Goal: Task Accomplishment & Management: Use online tool/utility

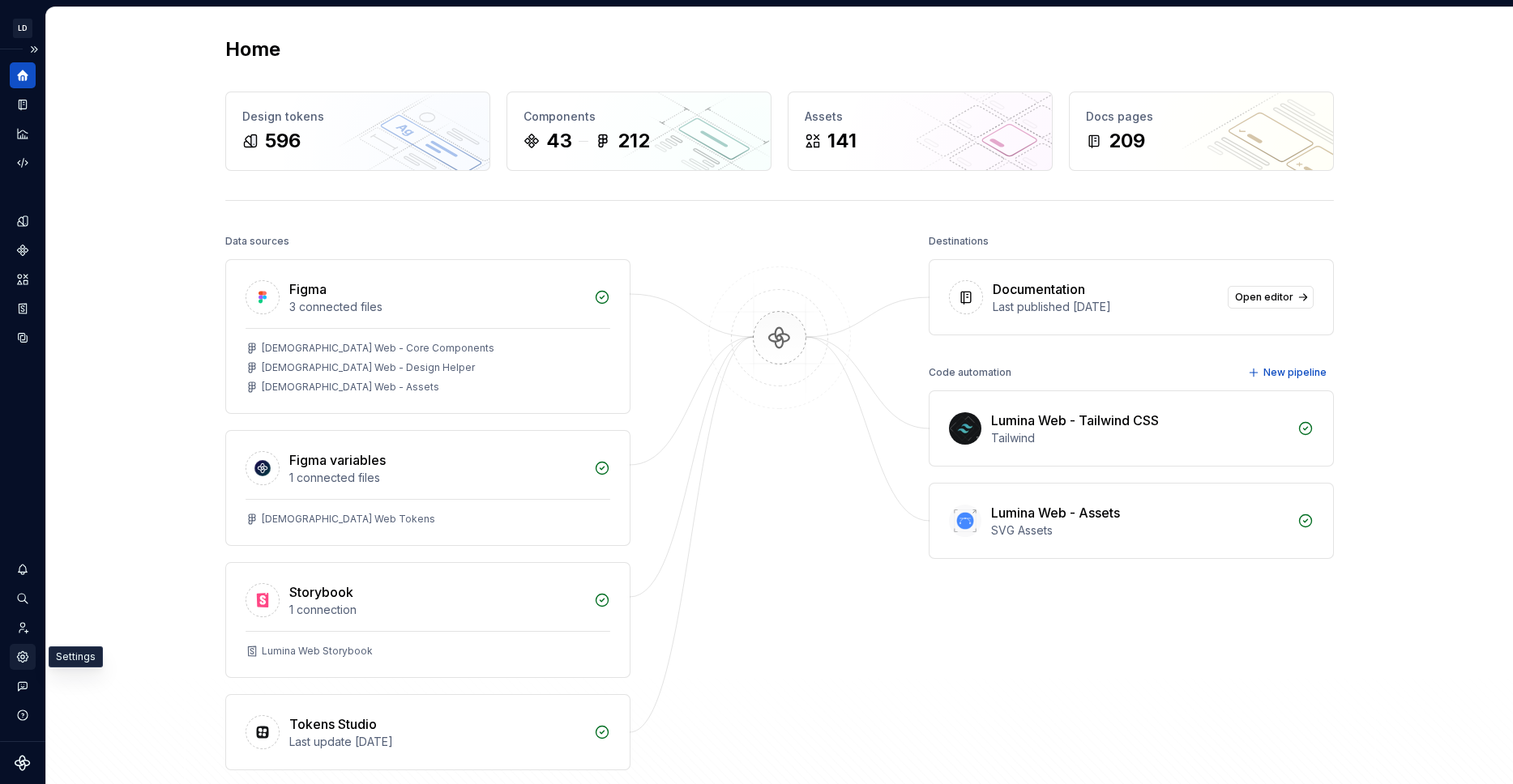
click at [26, 657] on icon "Settings" at bounding box center [22, 657] width 11 height 11
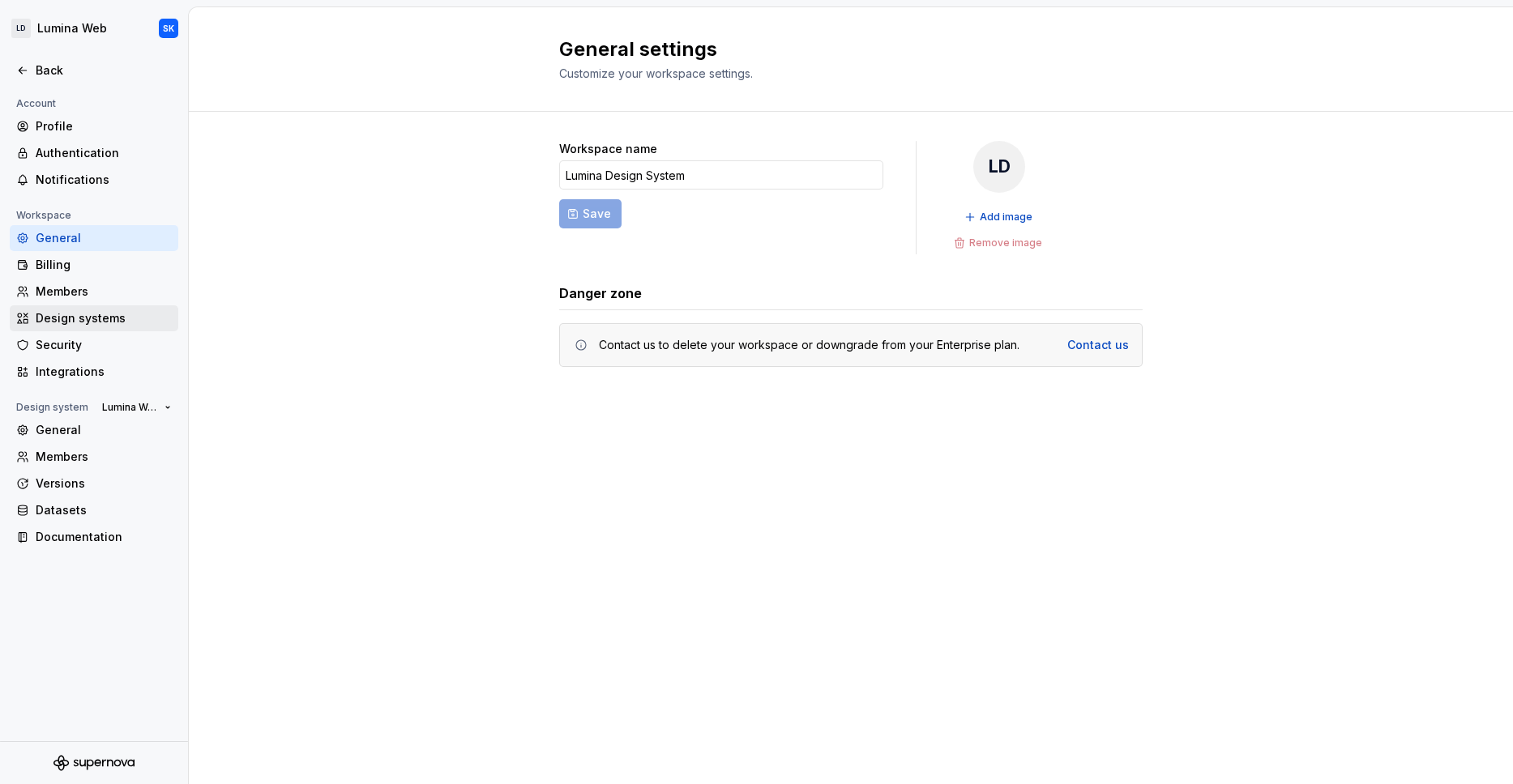
click at [115, 317] on div "Design systems" at bounding box center [104, 318] width 136 height 16
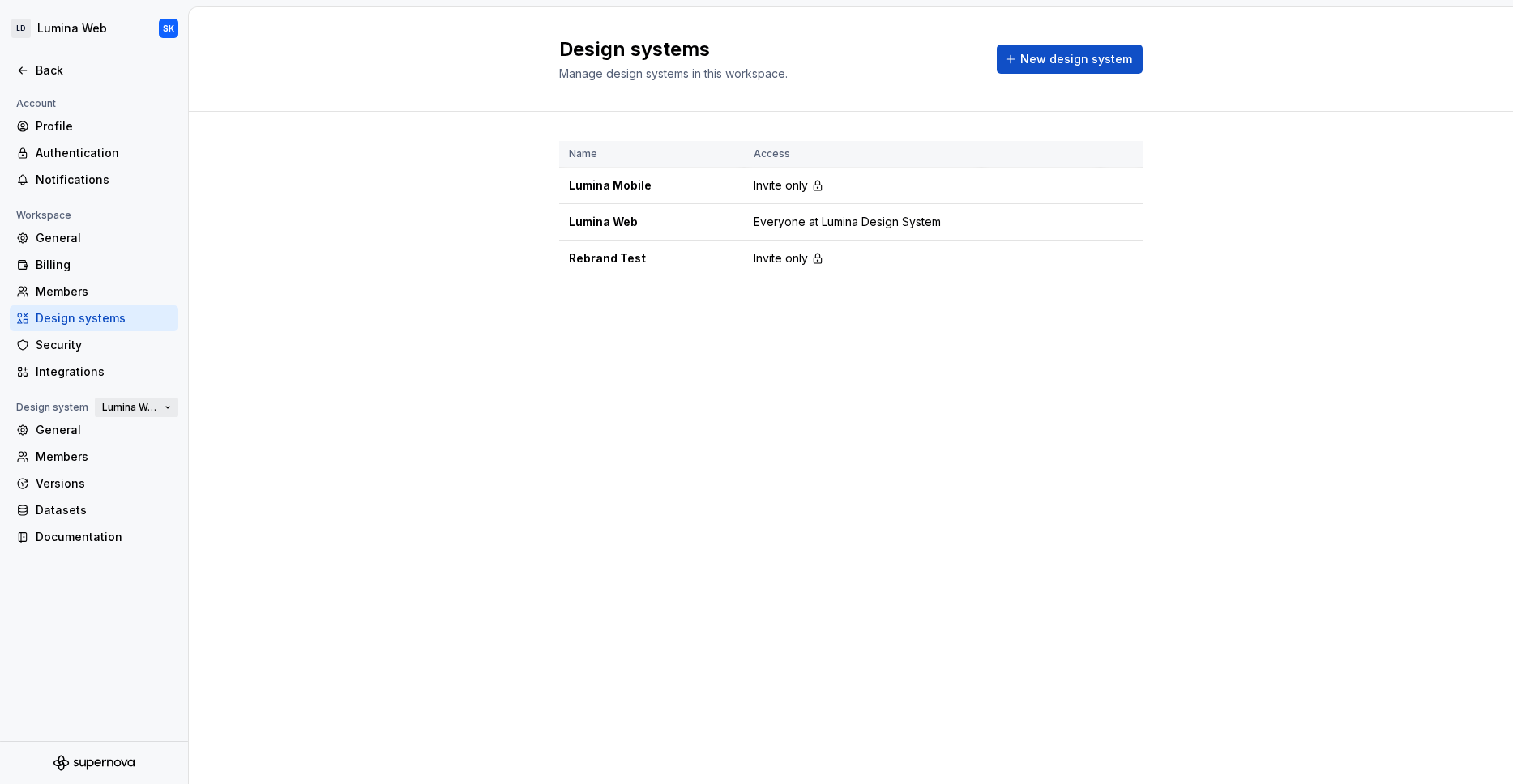
click at [136, 406] on span "Lumina Web" at bounding box center [130, 407] width 56 height 13
click at [137, 405] on span "Lumina Web" at bounding box center [130, 407] width 56 height 13
click at [229, 351] on div "Design systems Manage design systems in this workspace. New design system Name …" at bounding box center [850, 396] width 1324 height 777
click at [92, 371] on div "Integrations" at bounding box center [104, 371] width 136 height 16
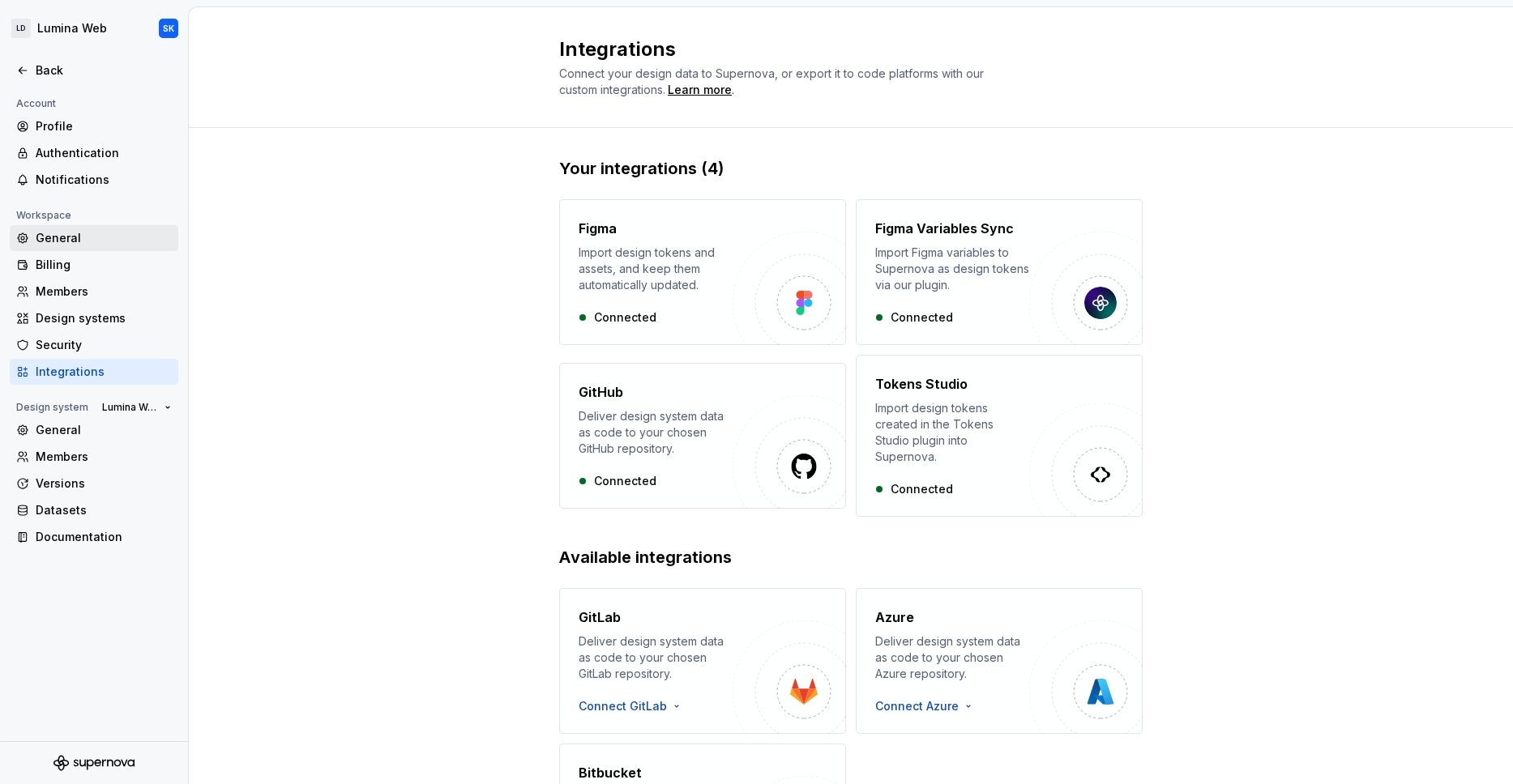
click at [90, 232] on div "General" at bounding box center [104, 238] width 136 height 16
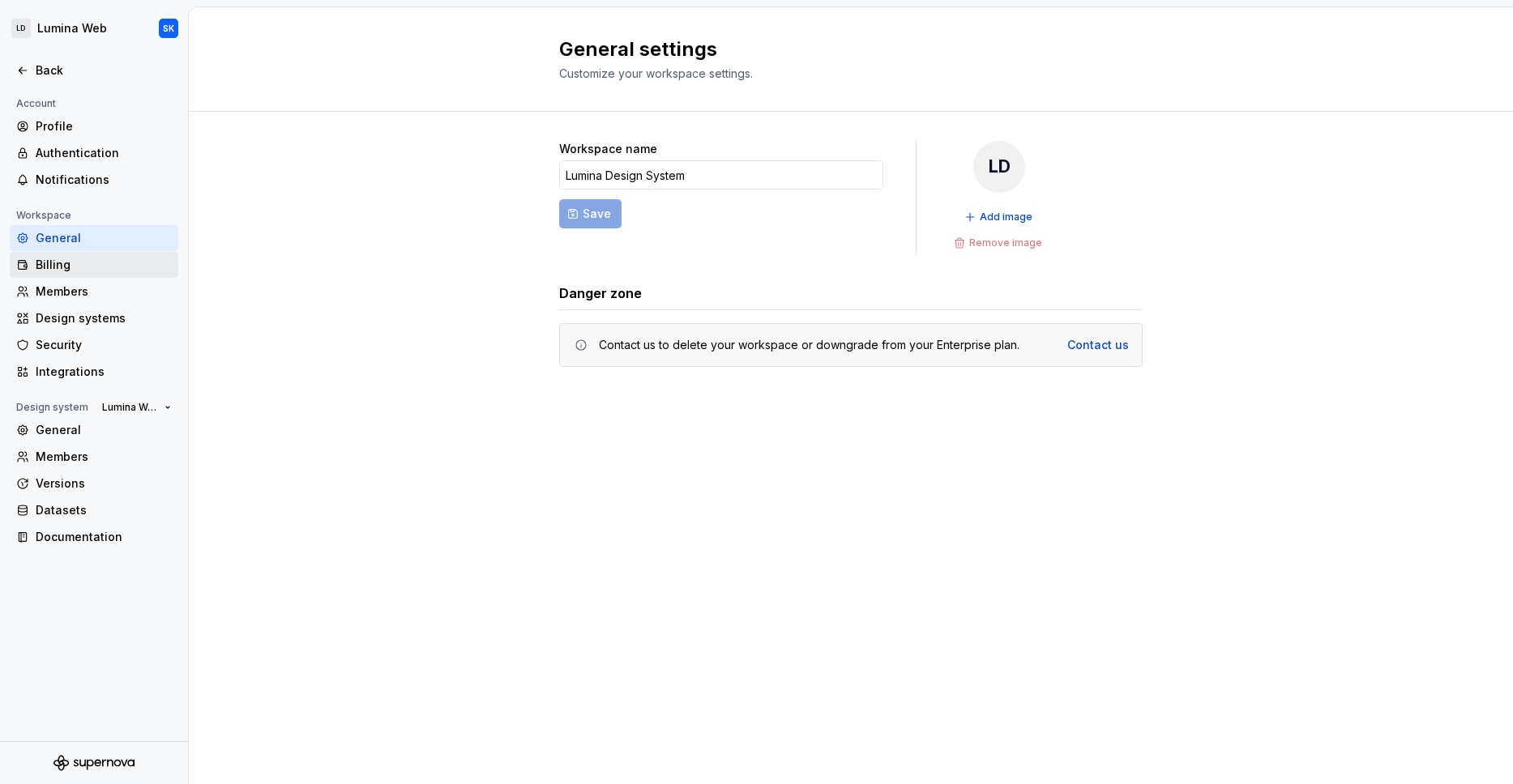
click at [99, 262] on div "Billing" at bounding box center [104, 265] width 136 height 16
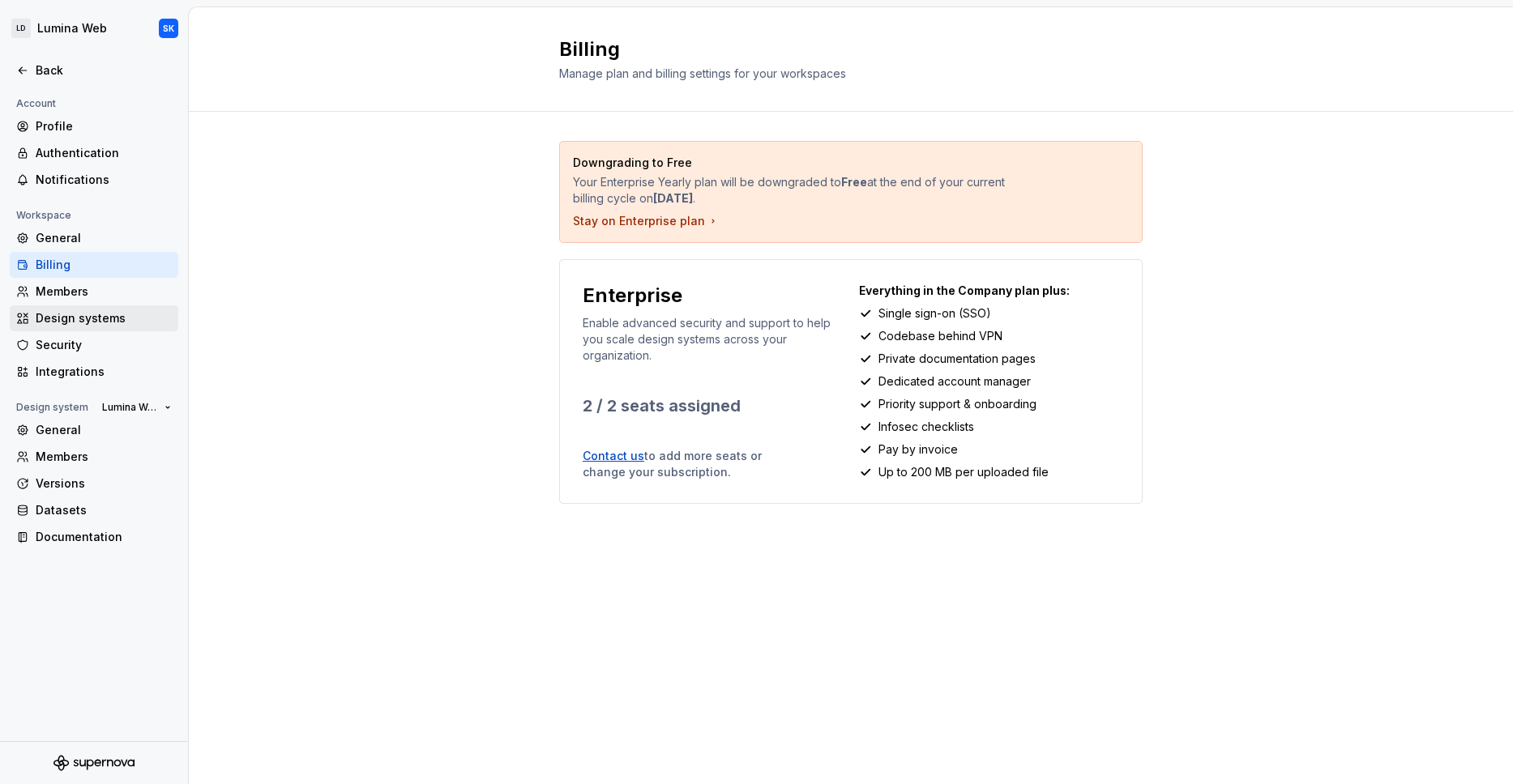
click at [105, 319] on div "Design systems" at bounding box center [104, 318] width 136 height 16
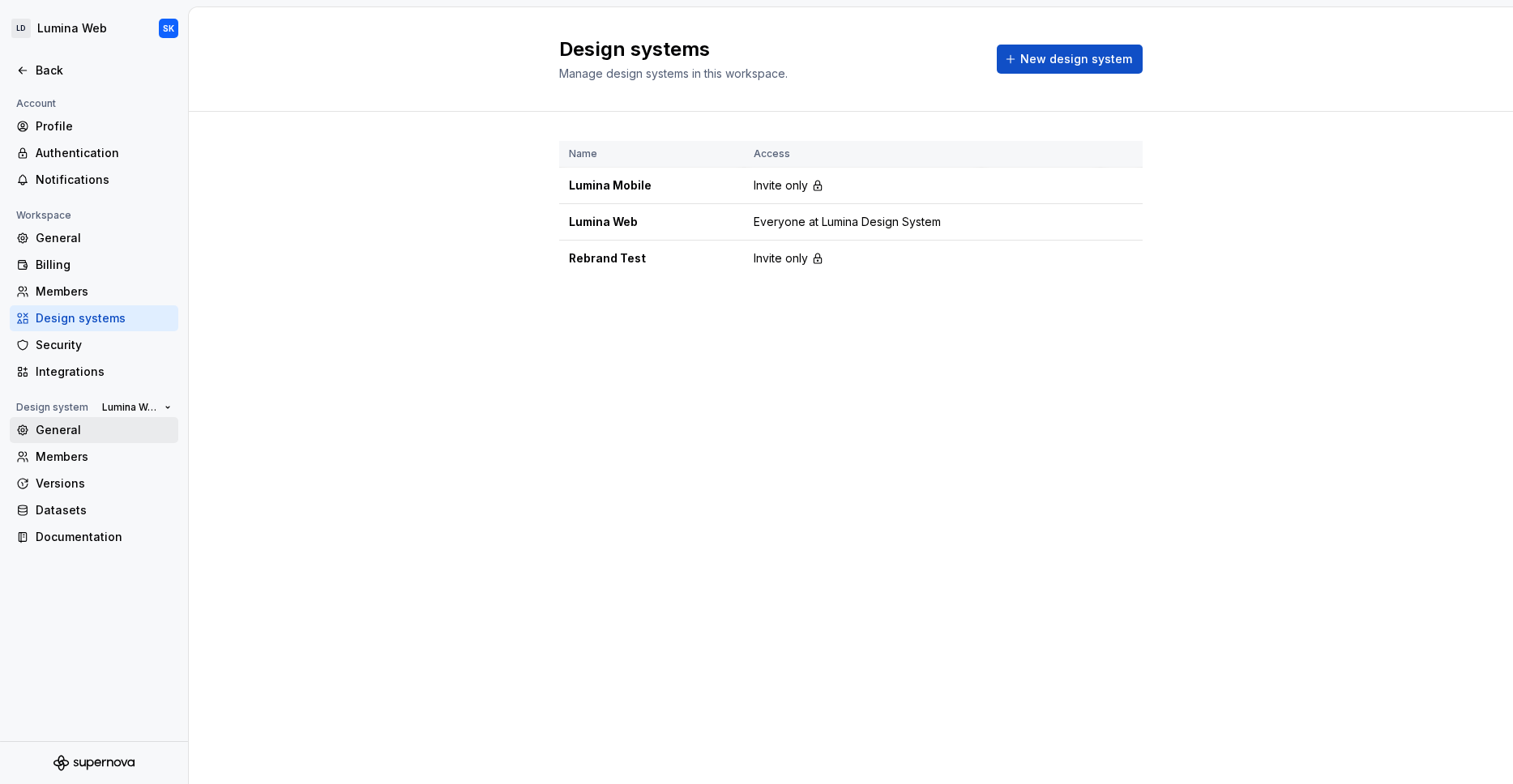
click at [102, 429] on div "General" at bounding box center [104, 430] width 136 height 16
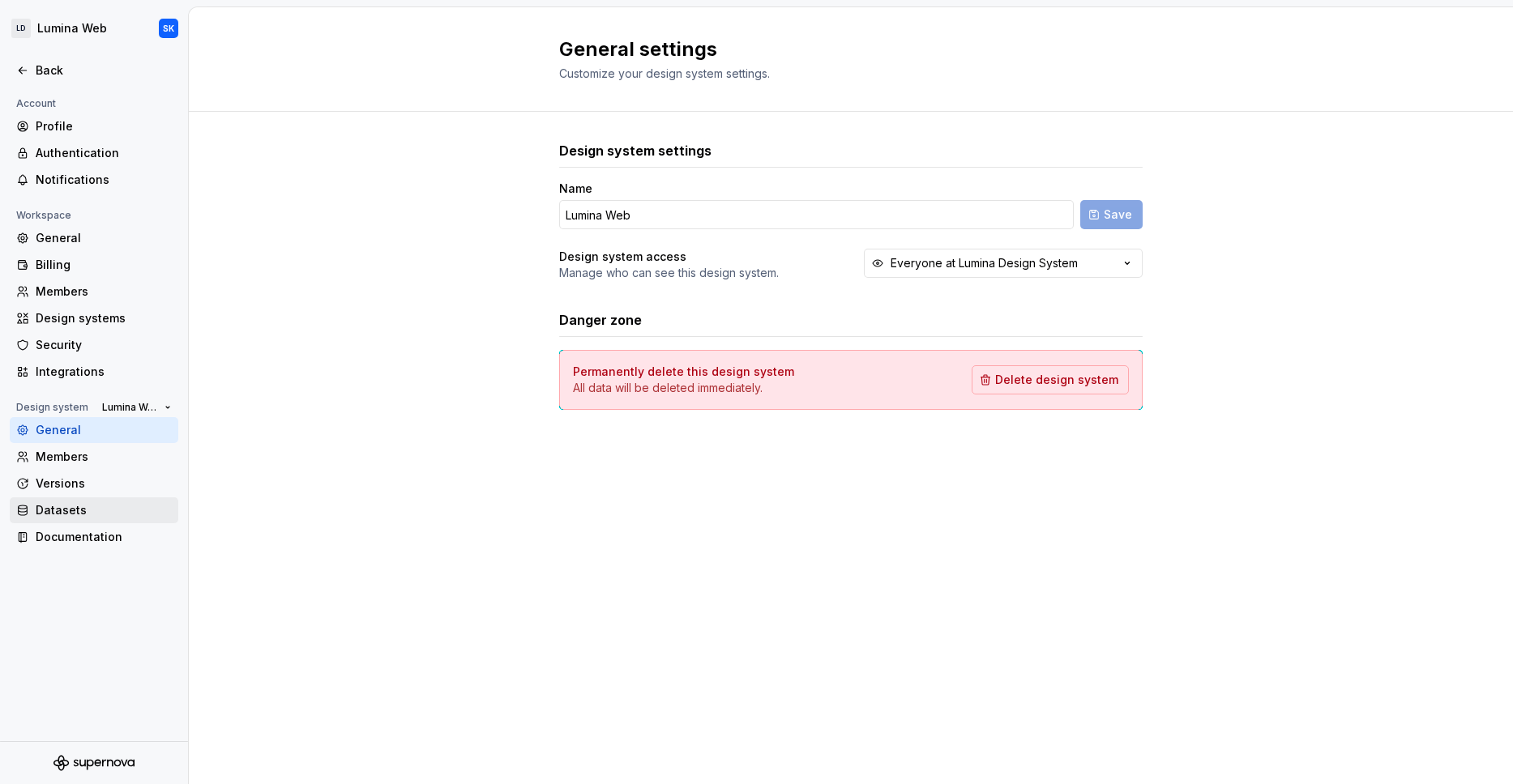
click at [112, 517] on div "Datasets" at bounding box center [104, 510] width 136 height 16
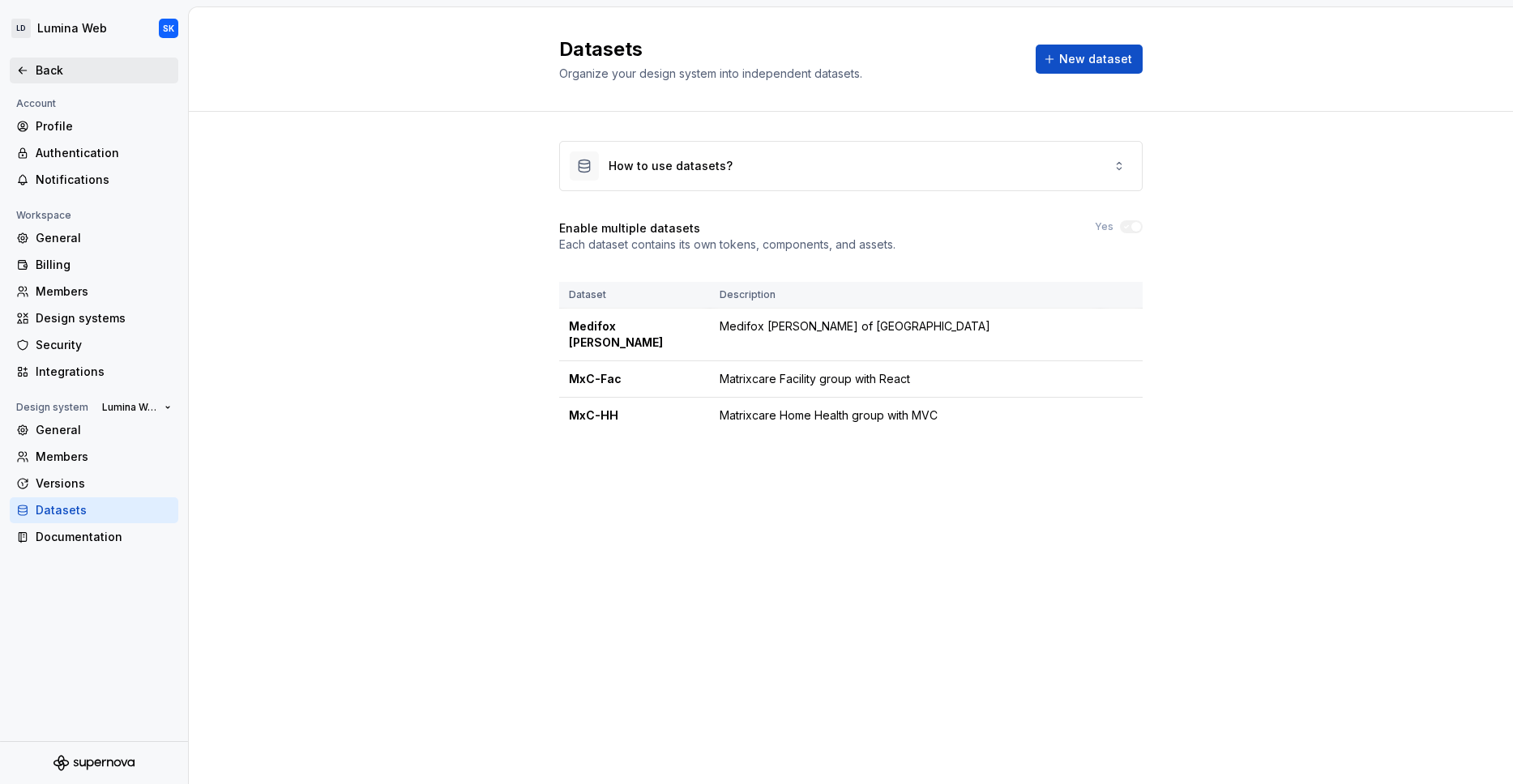
click at [61, 74] on div "Back" at bounding box center [104, 71] width 136 height 16
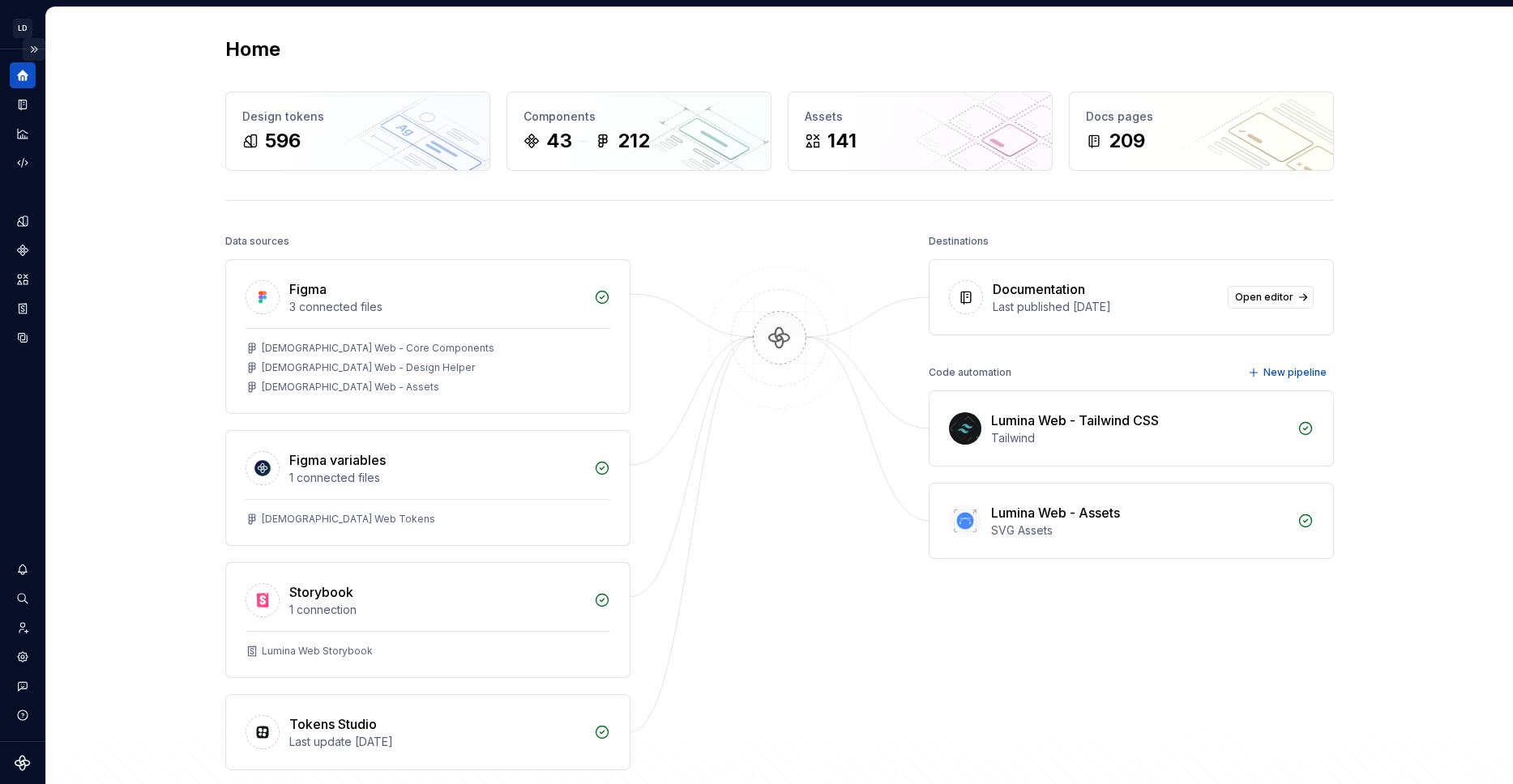
click at [38, 47] on button "Expand sidebar" at bounding box center [33, 48] width 22 height 22
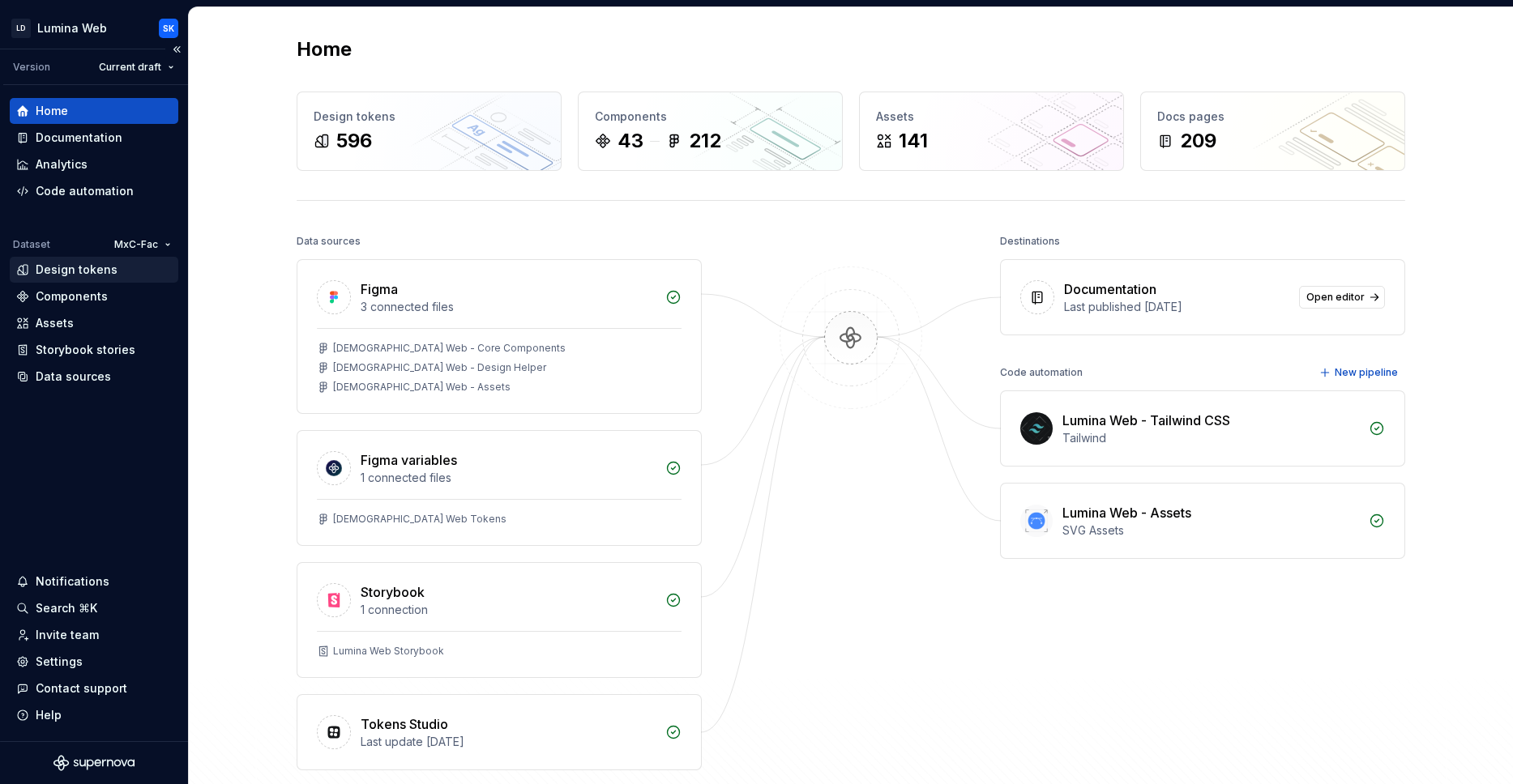
click at [118, 272] on div "Design tokens" at bounding box center [93, 270] width 155 height 16
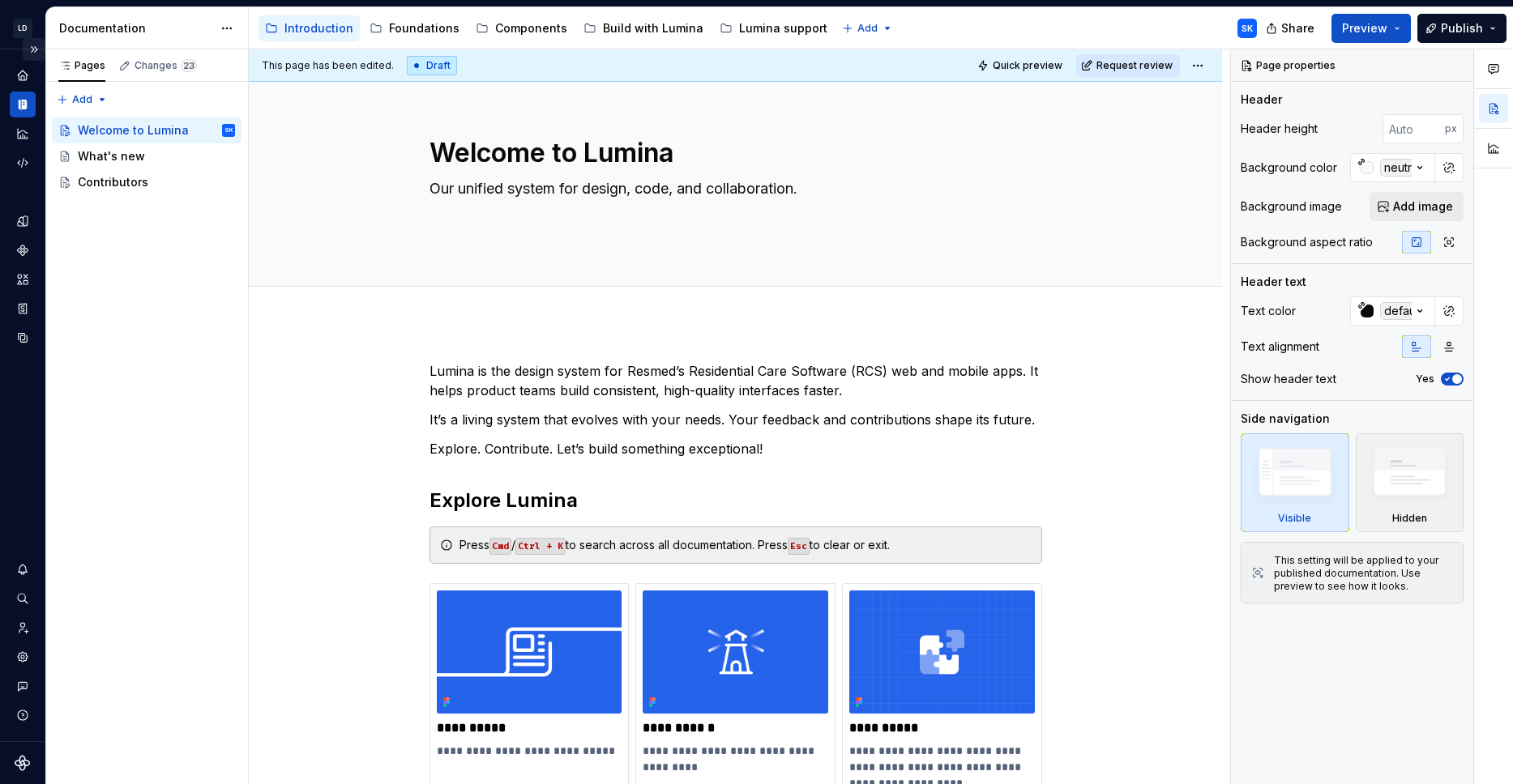
click at [31, 48] on button "Expand sidebar" at bounding box center [33, 48] width 22 height 22
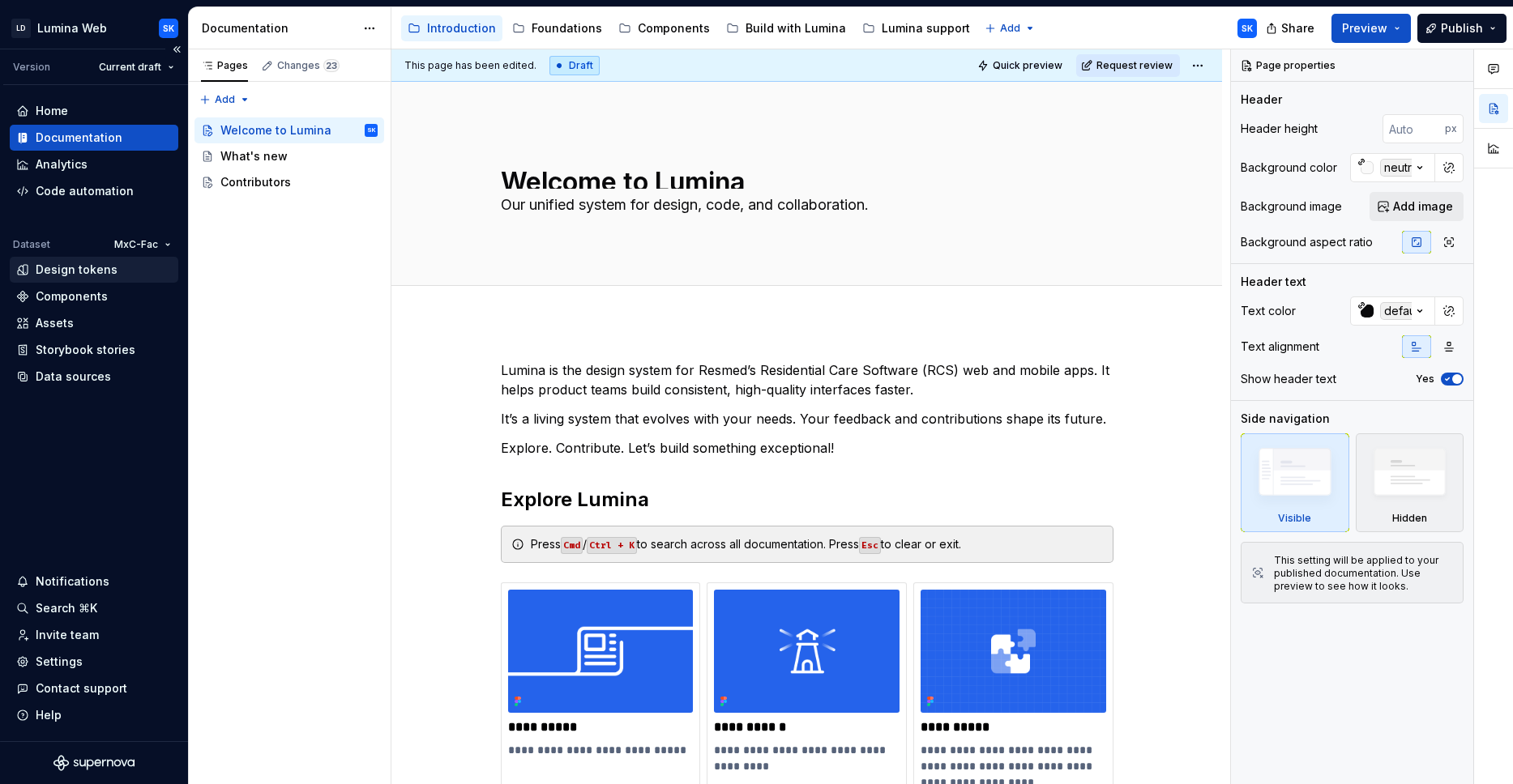
click at [98, 270] on div "Design tokens" at bounding box center [76, 270] width 82 height 16
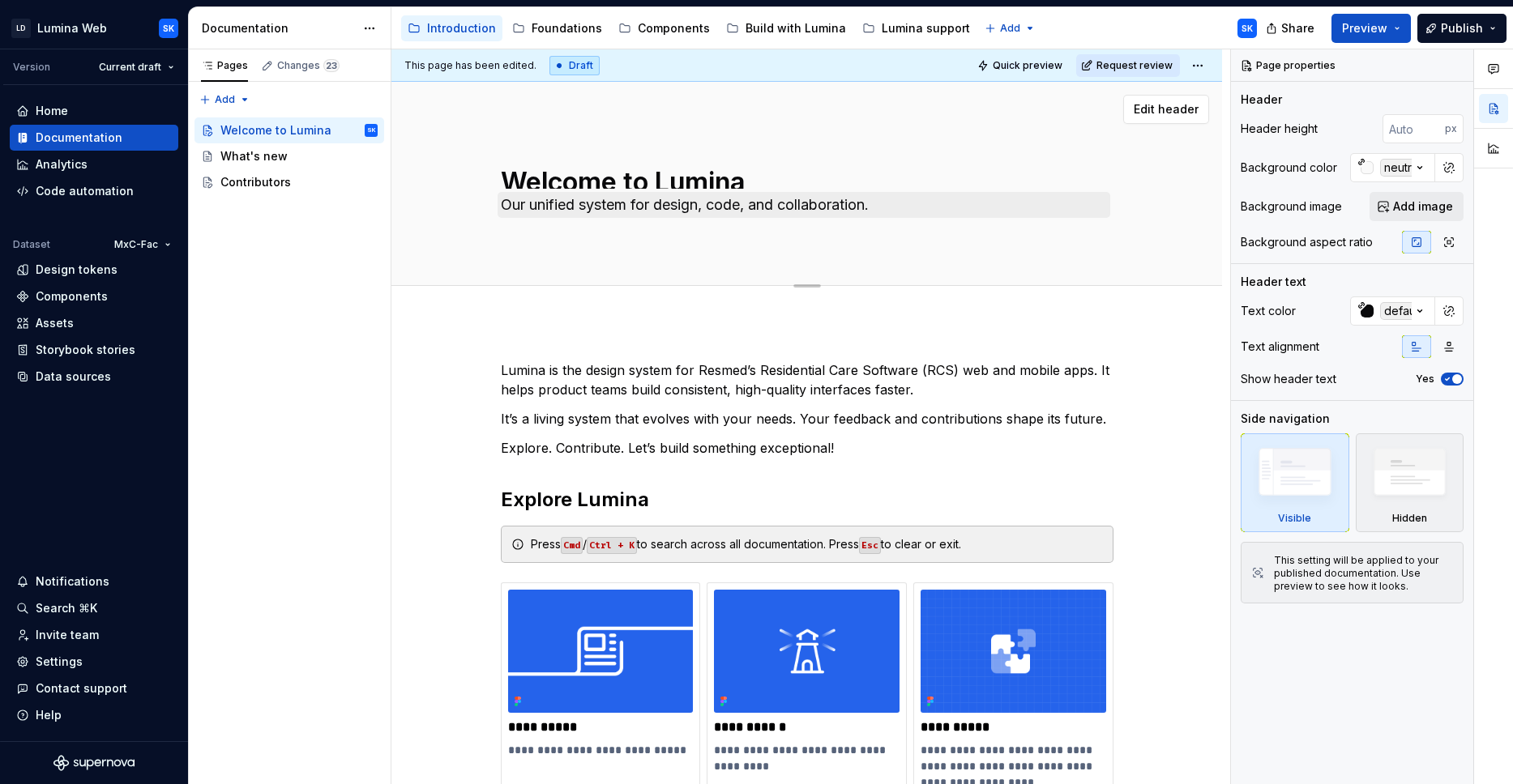
type textarea "*"
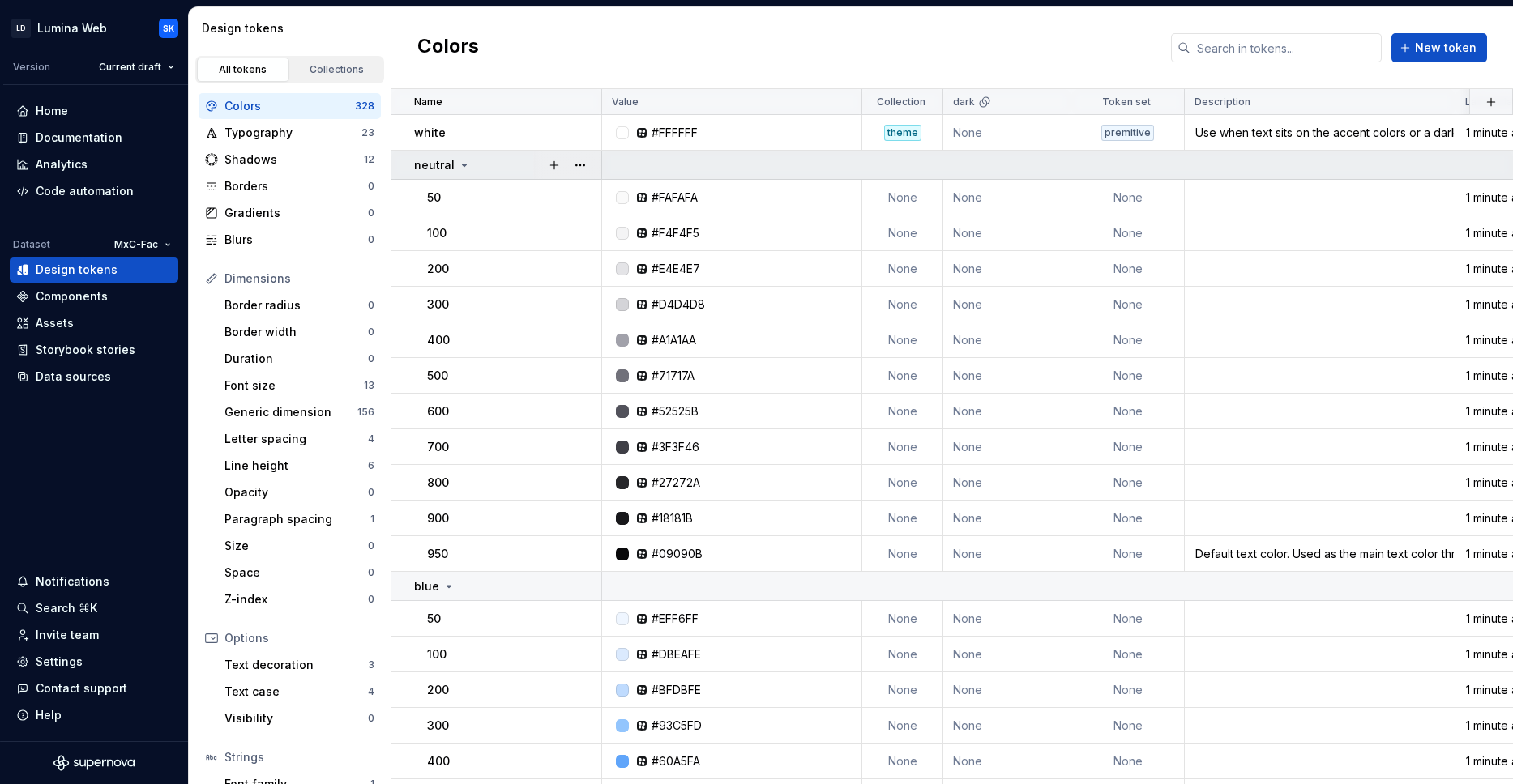
click at [465, 161] on icon at bounding box center [464, 165] width 13 height 13
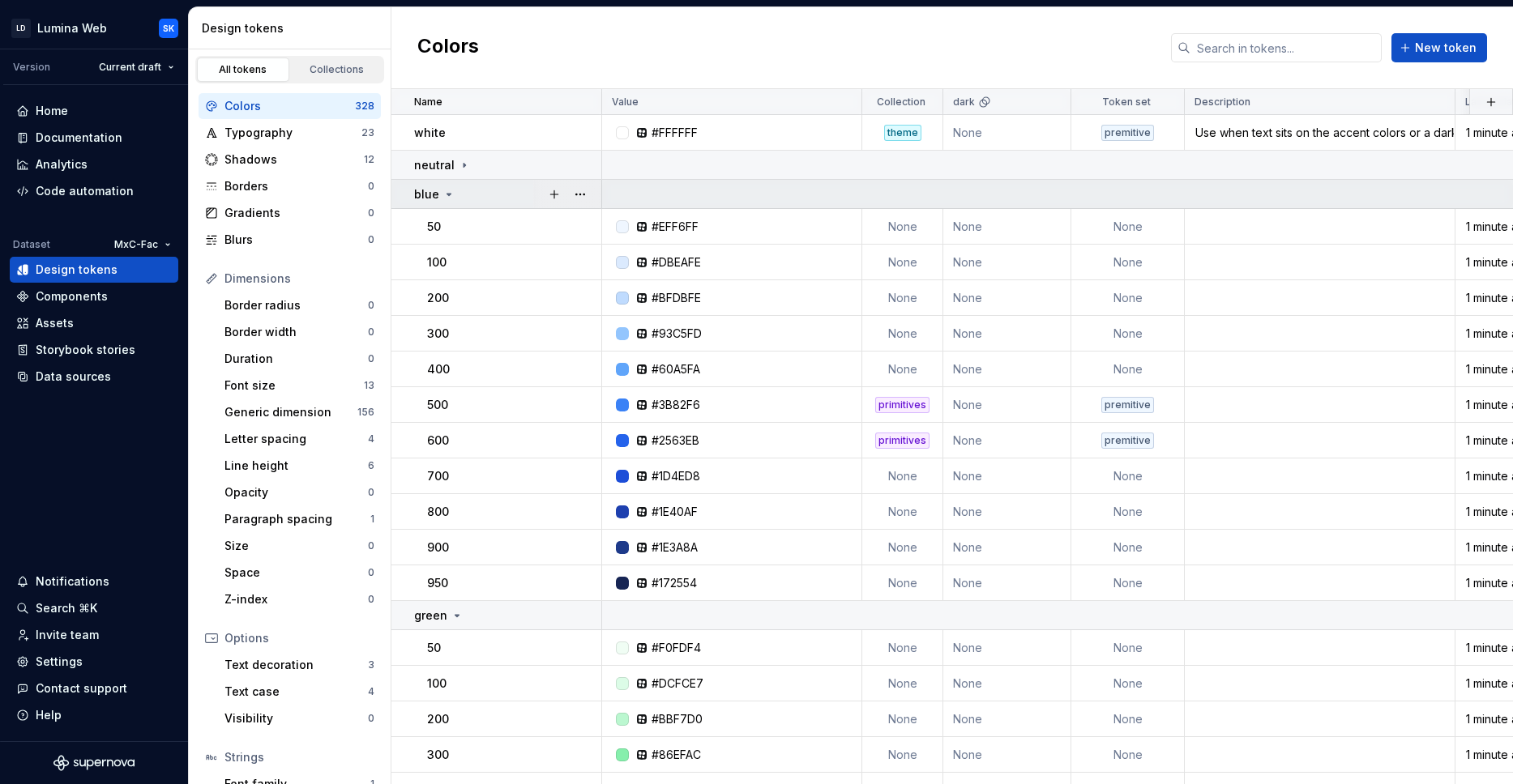
click at [463, 192] on div "blue" at bounding box center [507, 195] width 187 height 16
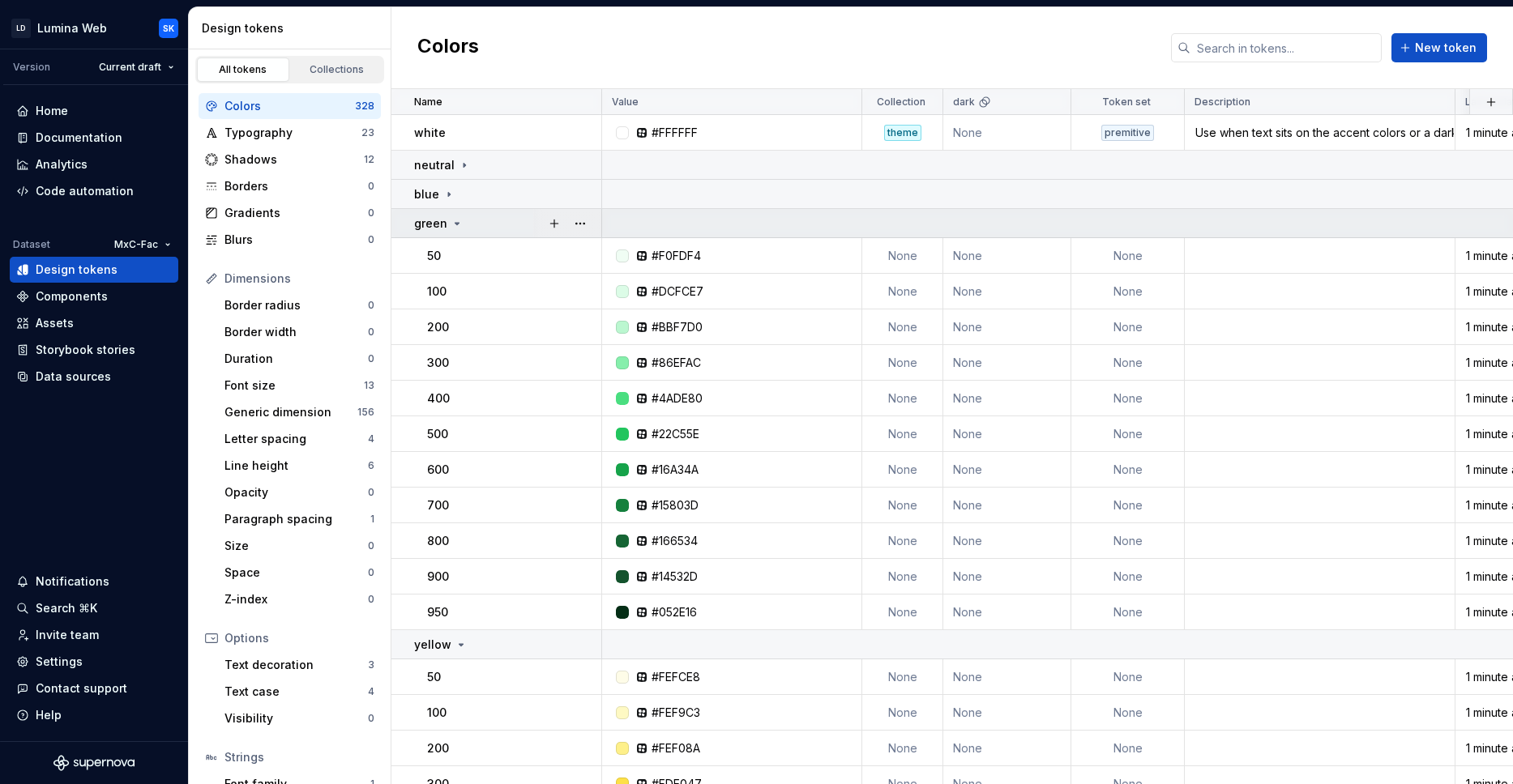
click at [455, 222] on icon at bounding box center [457, 223] width 4 height 2
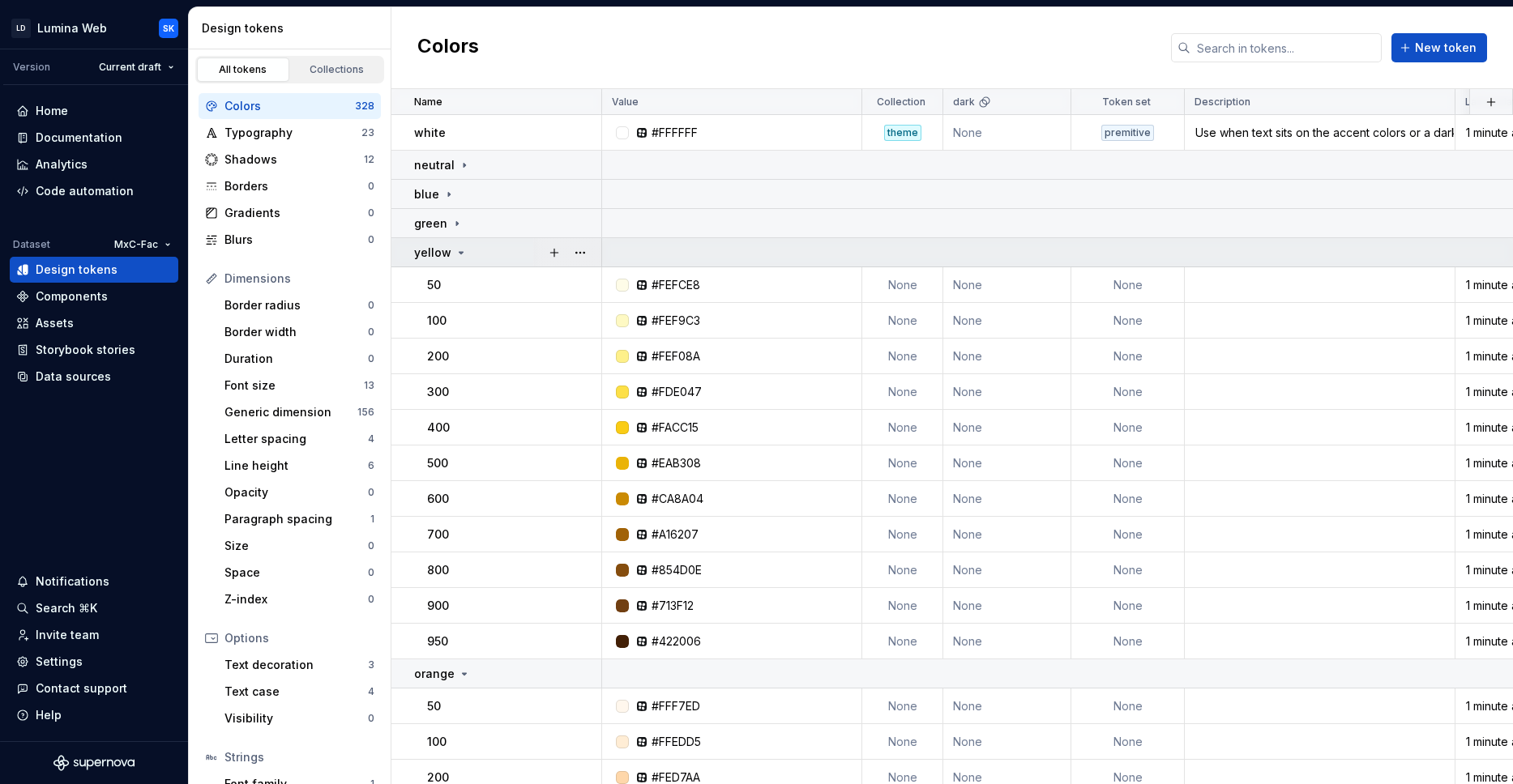
click at [464, 253] on icon at bounding box center [460, 252] width 13 height 13
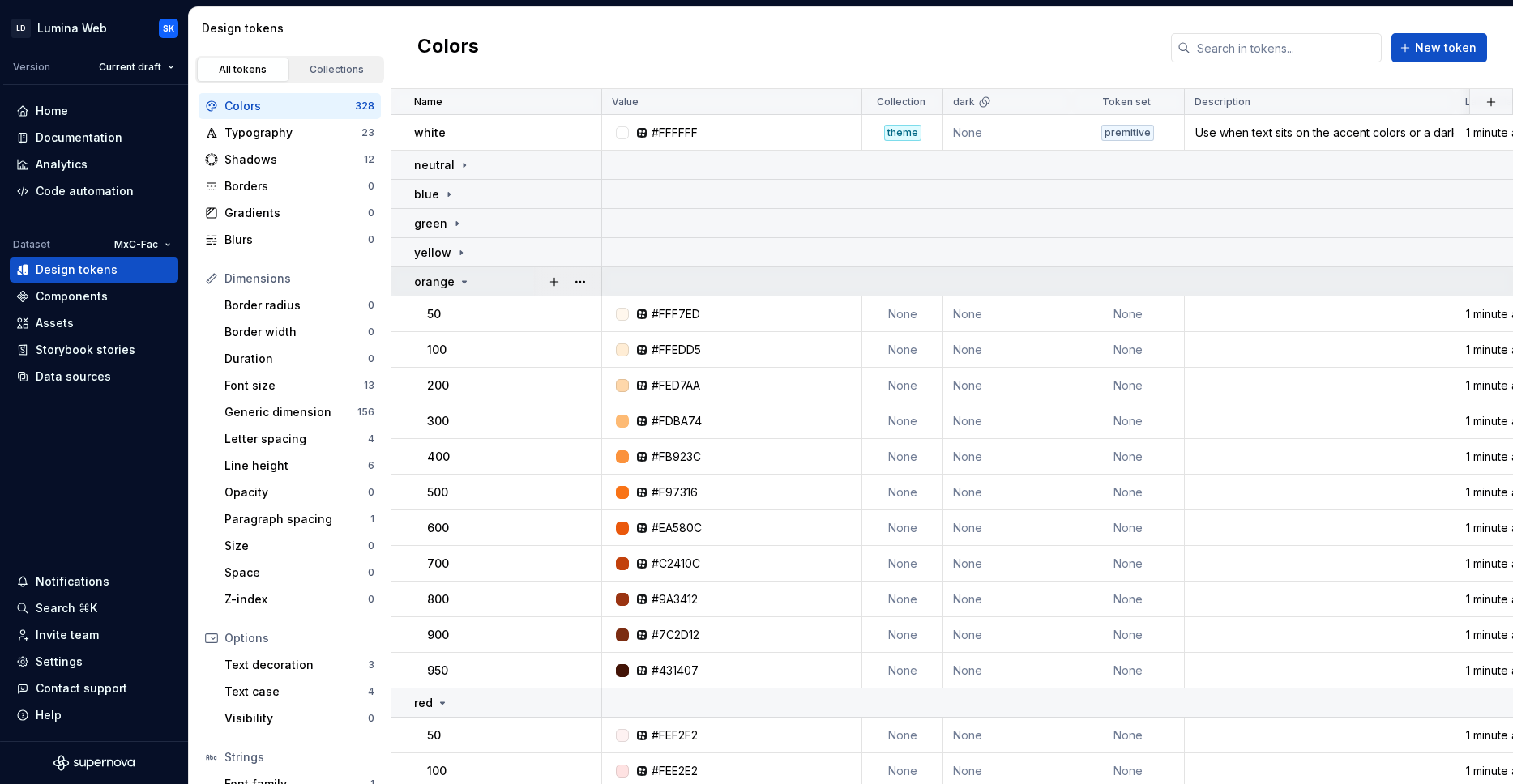
click at [464, 283] on icon at bounding box center [464, 282] width 13 height 13
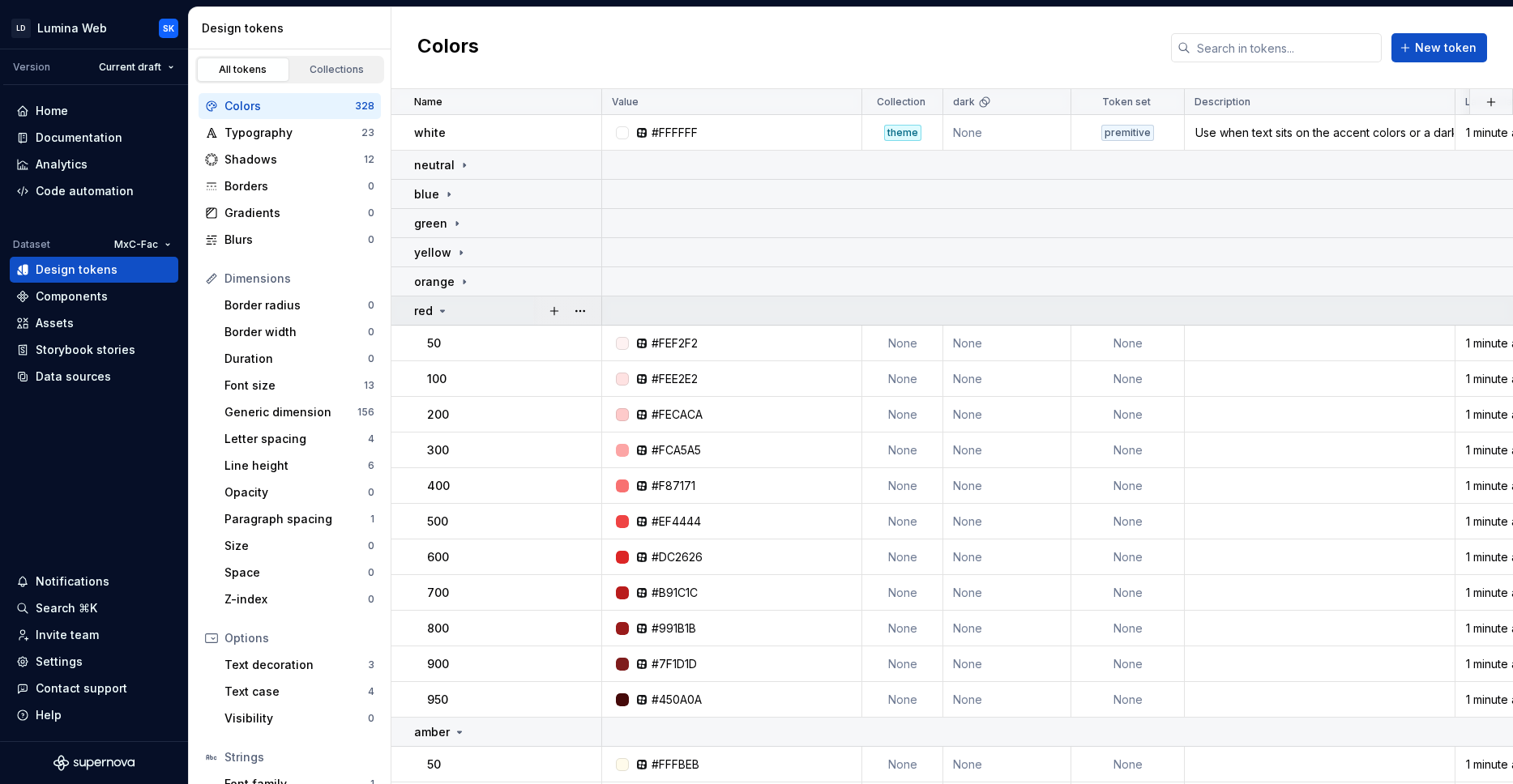
click at [464, 311] on div "red" at bounding box center [507, 311] width 187 height 16
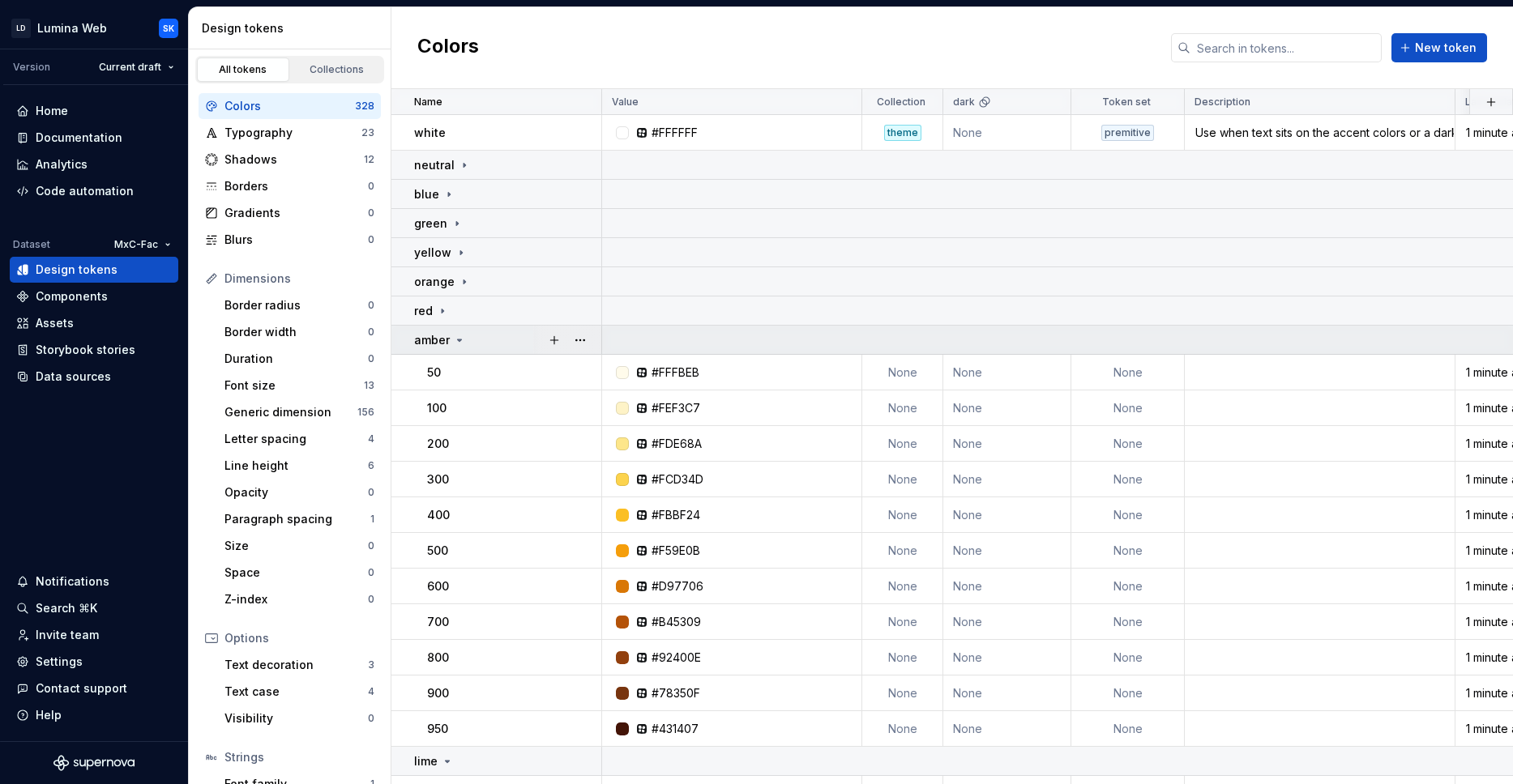
click at [459, 345] on icon at bounding box center [459, 340] width 13 height 13
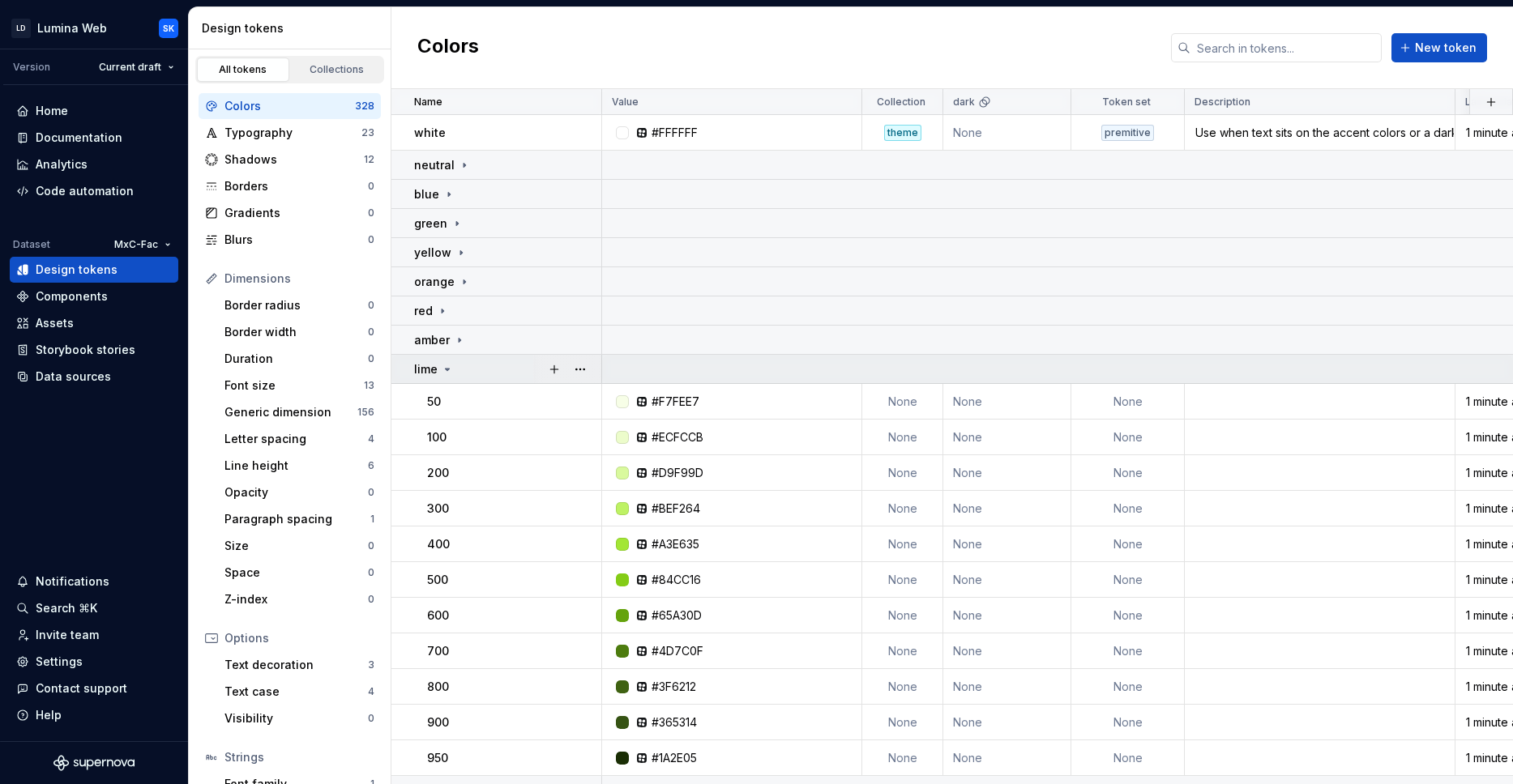
click at [461, 373] on div "lime" at bounding box center [507, 370] width 187 height 16
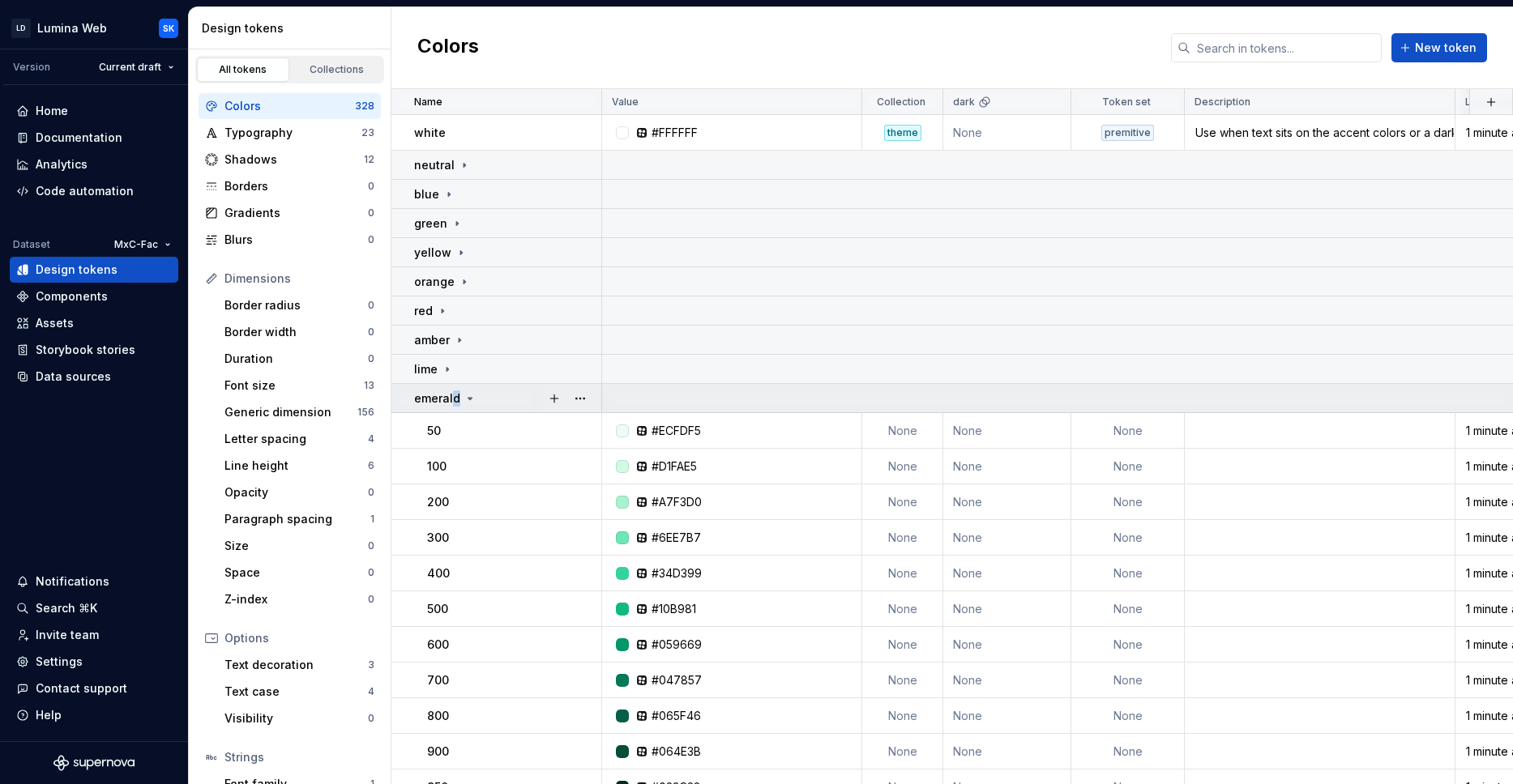
drag, startPoint x: 454, startPoint y: 405, endPoint x: 465, endPoint y: 413, distance: 13.6
click at [454, 405] on td "emerald" at bounding box center [496, 398] width 211 height 30
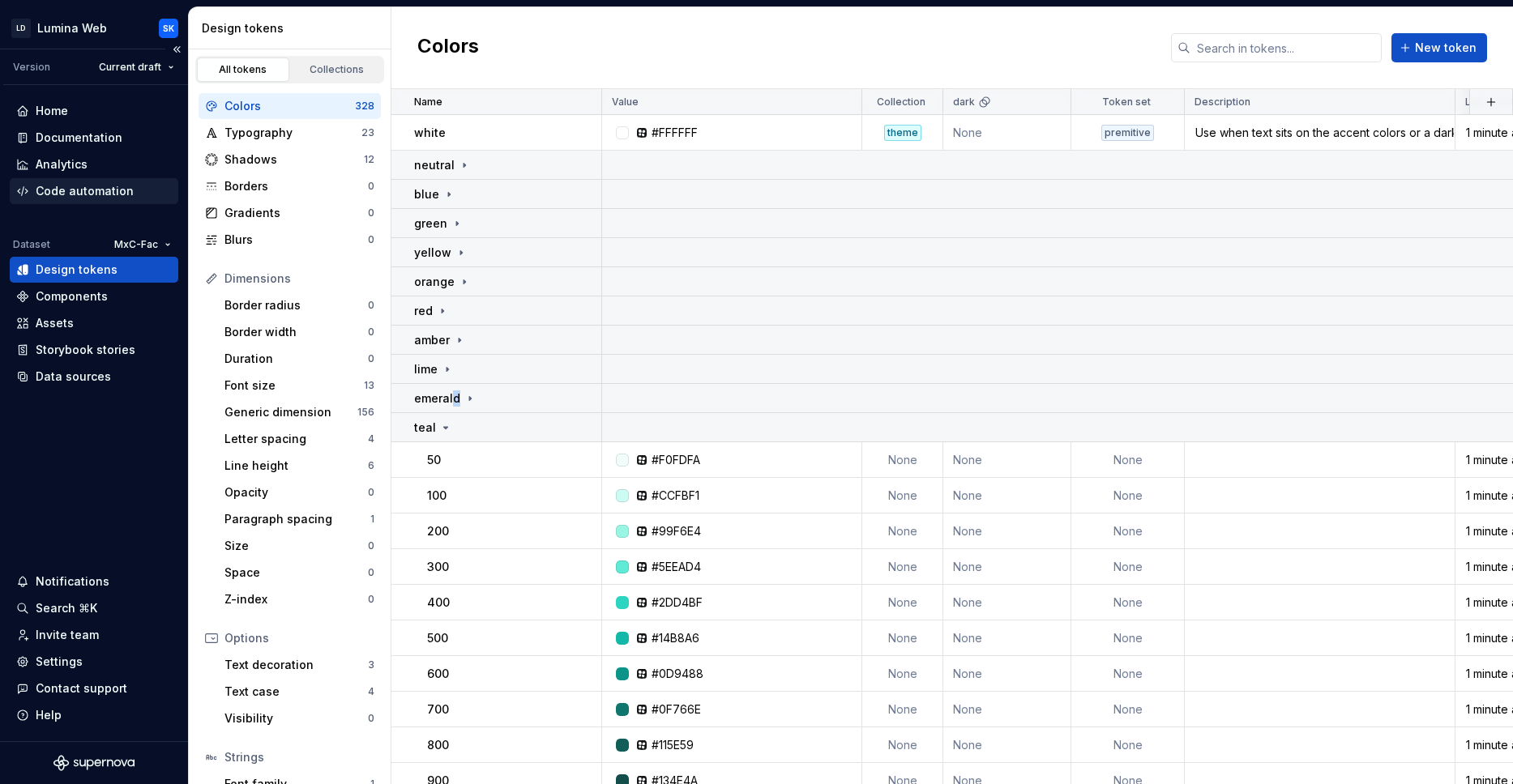
click at [112, 184] on div "Code automation" at bounding box center [84, 191] width 98 height 16
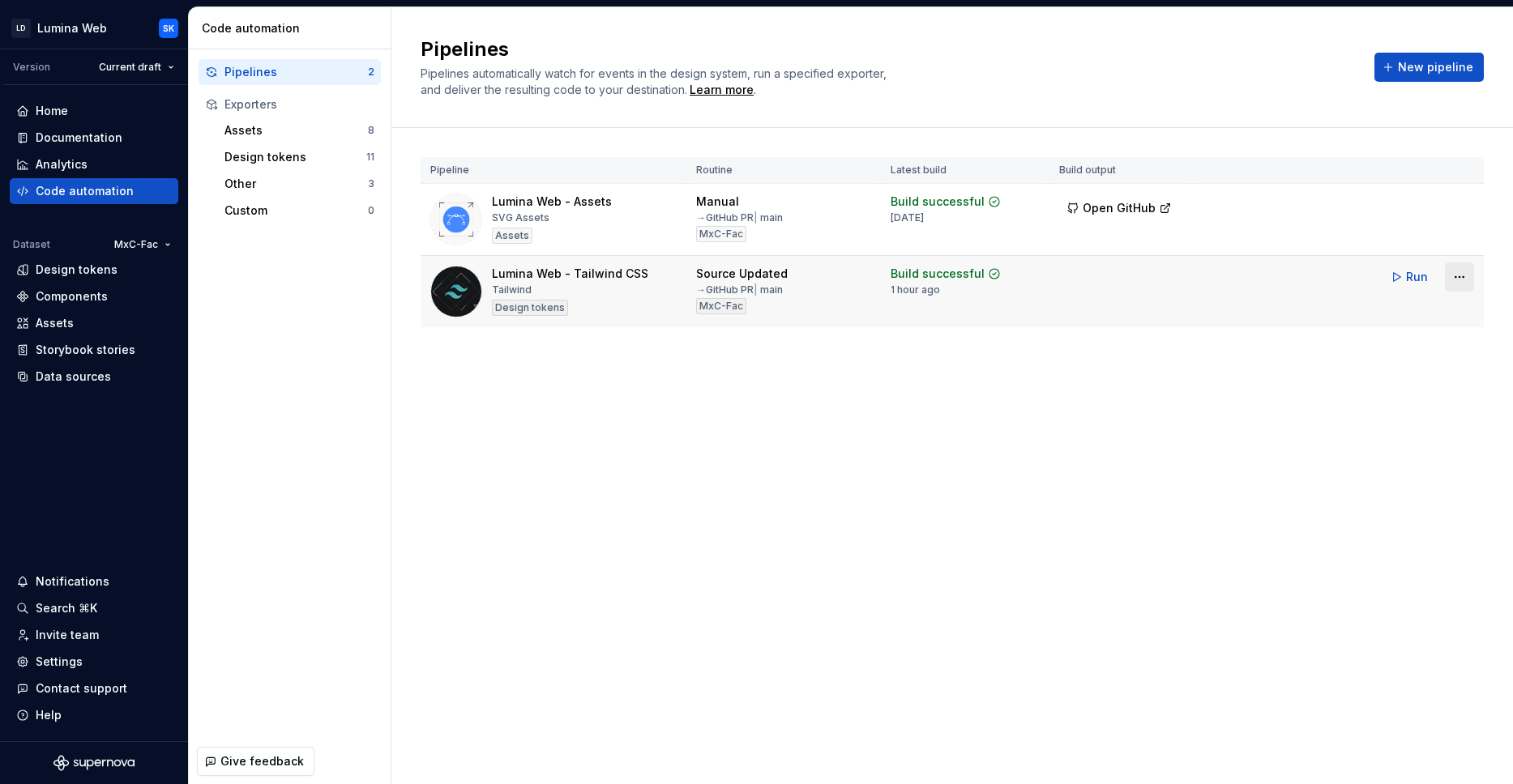
click at [1456, 278] on html "LD Lumina Web SK Version Current draft Home Documentation Analytics Code automa…" at bounding box center [756, 392] width 1513 height 784
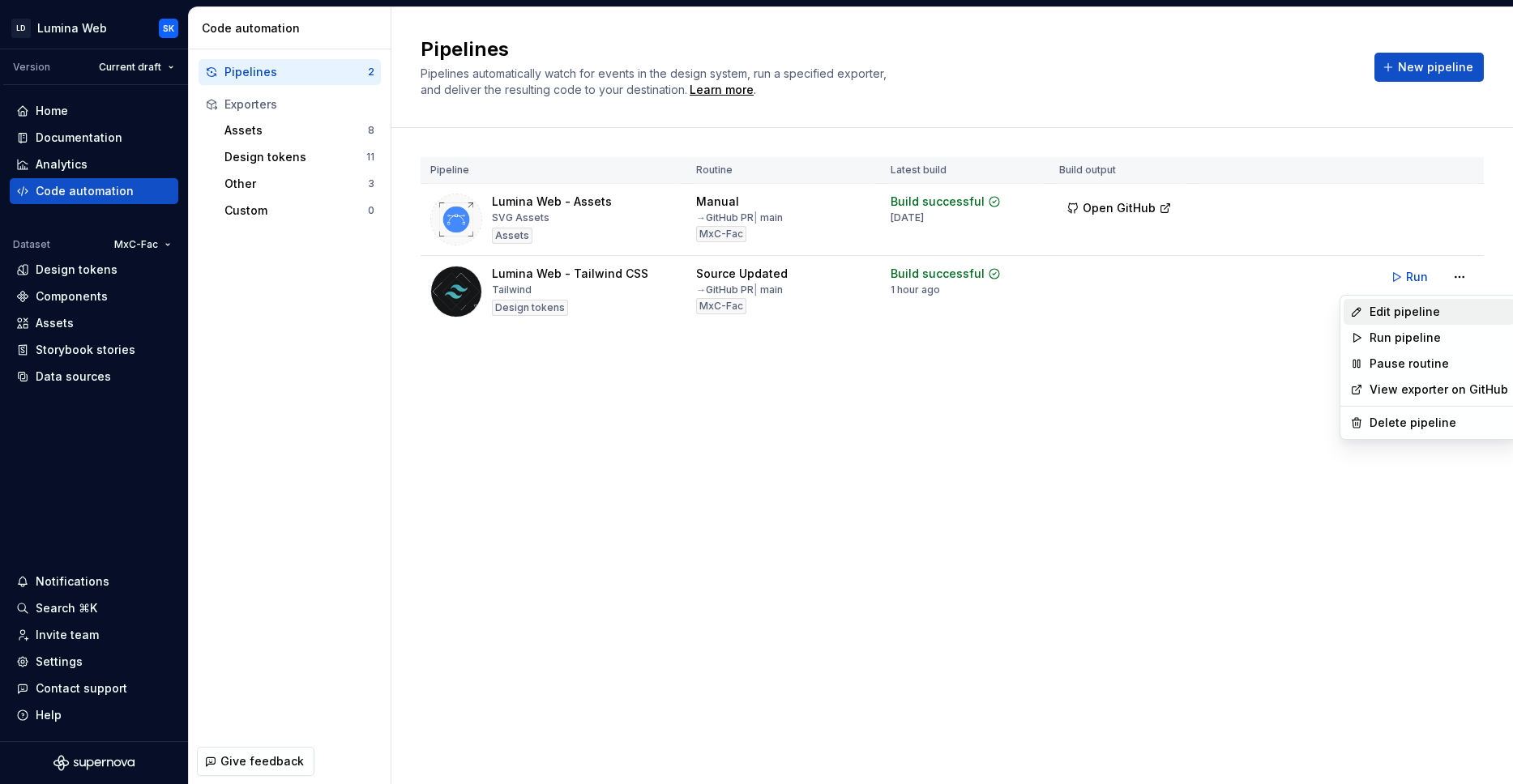
click at [1455, 318] on div "Edit pipeline" at bounding box center [1439, 312] width 138 height 16
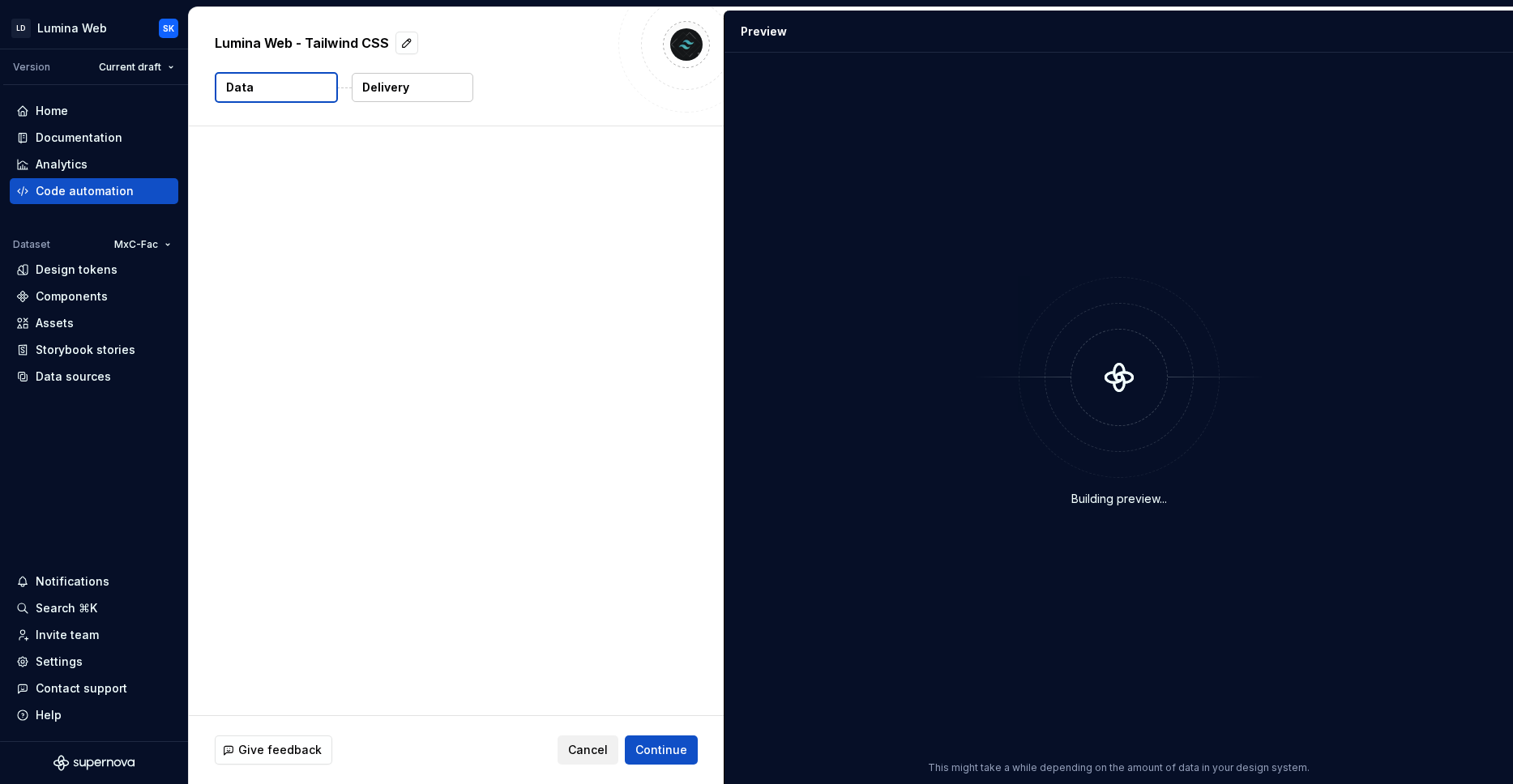
click at [405, 91] on p "Delivery" at bounding box center [386, 87] width 47 height 16
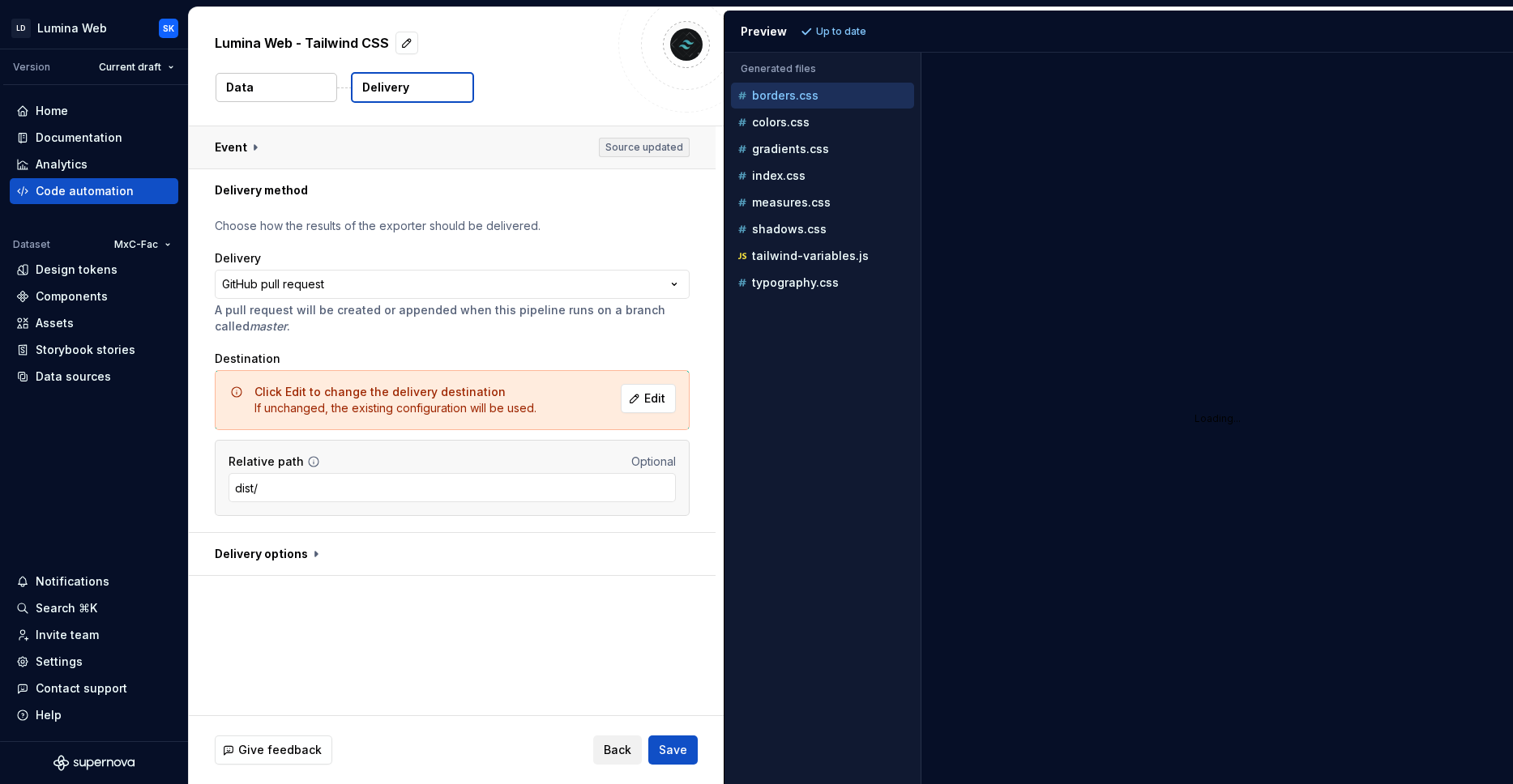
click at [503, 152] on button "button" at bounding box center [451, 147] width 527 height 42
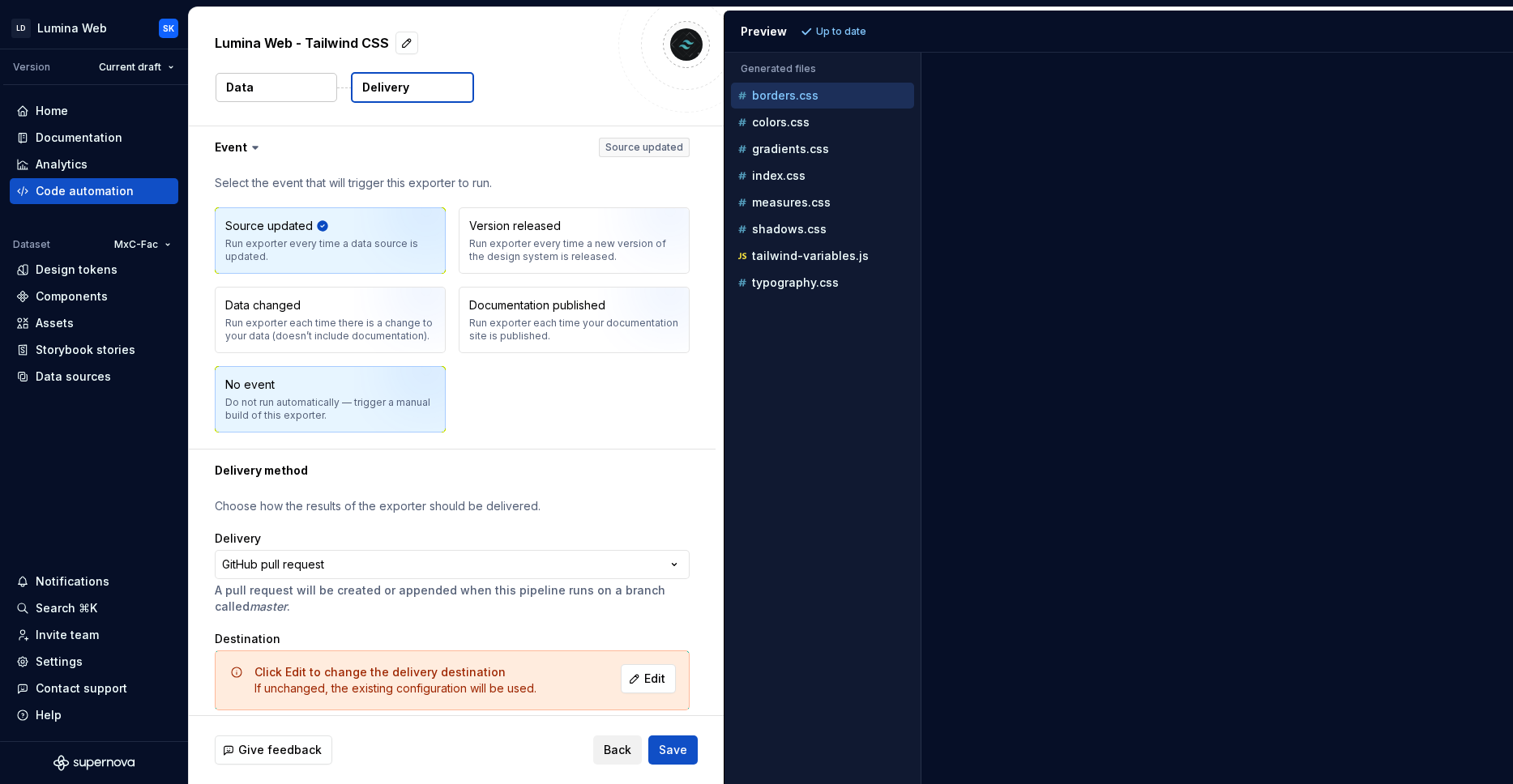
click at [363, 374] on img "button" at bounding box center [407, 405] width 104 height 109
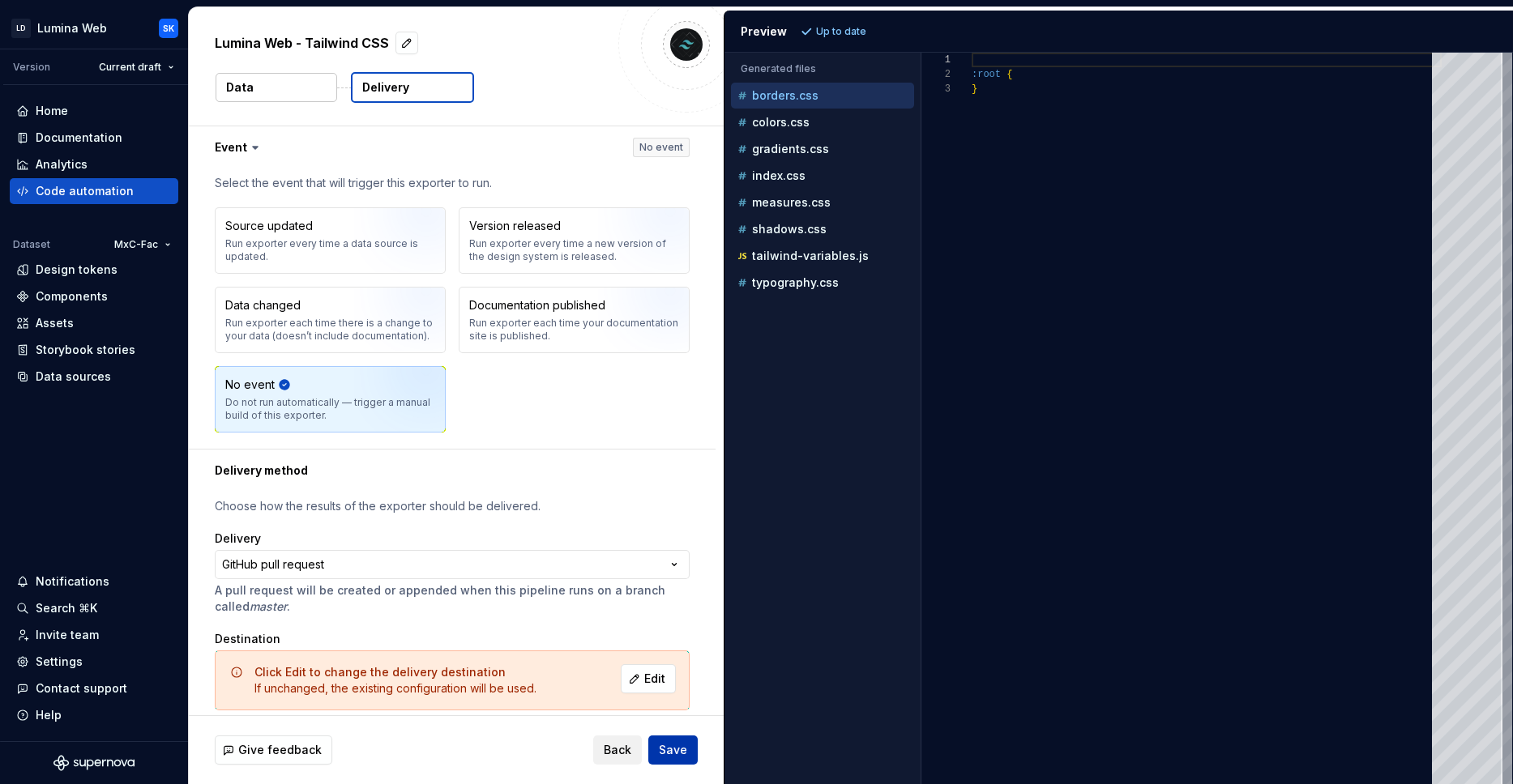
click at [676, 752] on span "Save" at bounding box center [673, 750] width 29 height 16
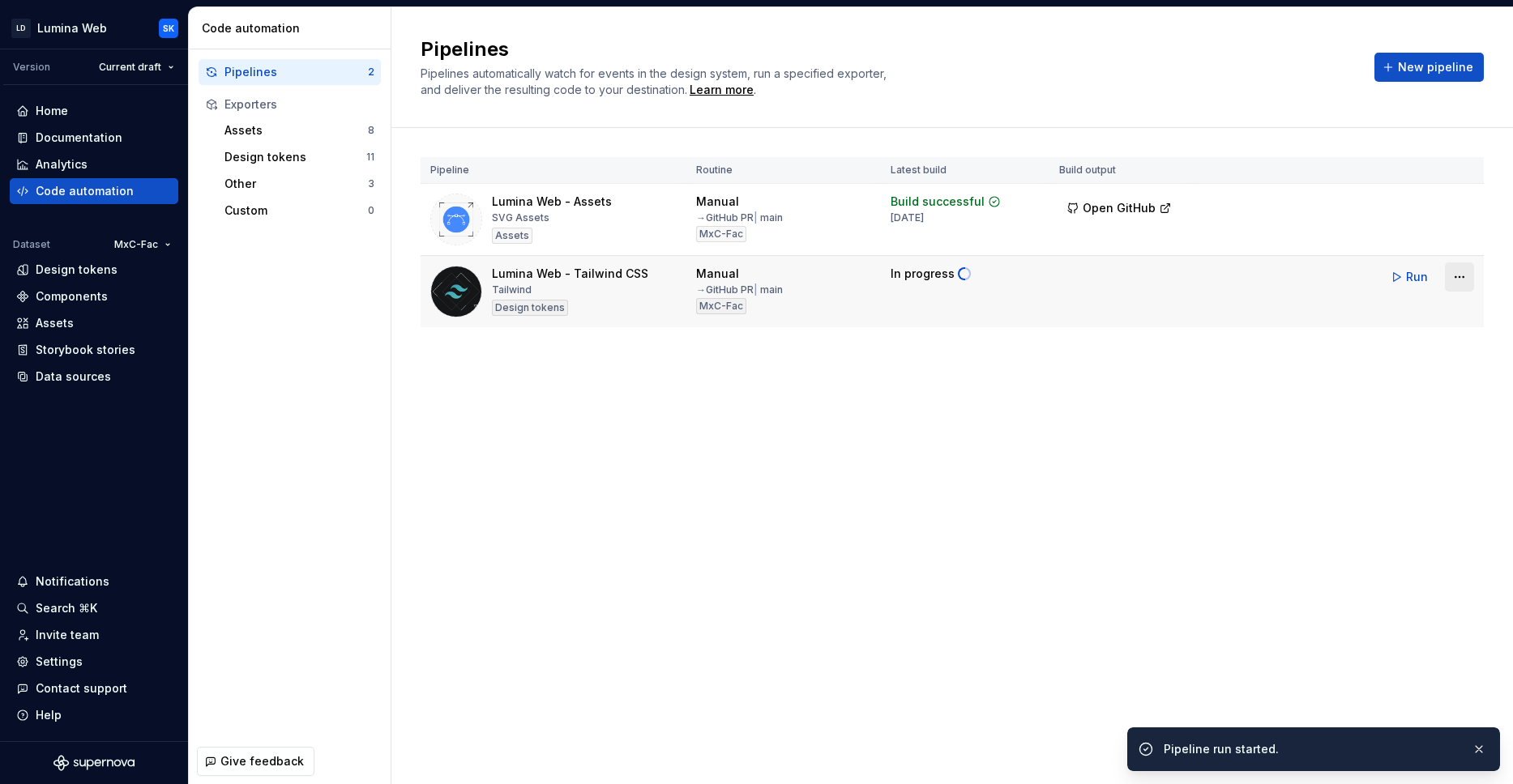
click at [1464, 274] on html "LD Lumina Web SK Version Current draft Home Documentation Analytics Code automa…" at bounding box center [756, 392] width 1513 height 784
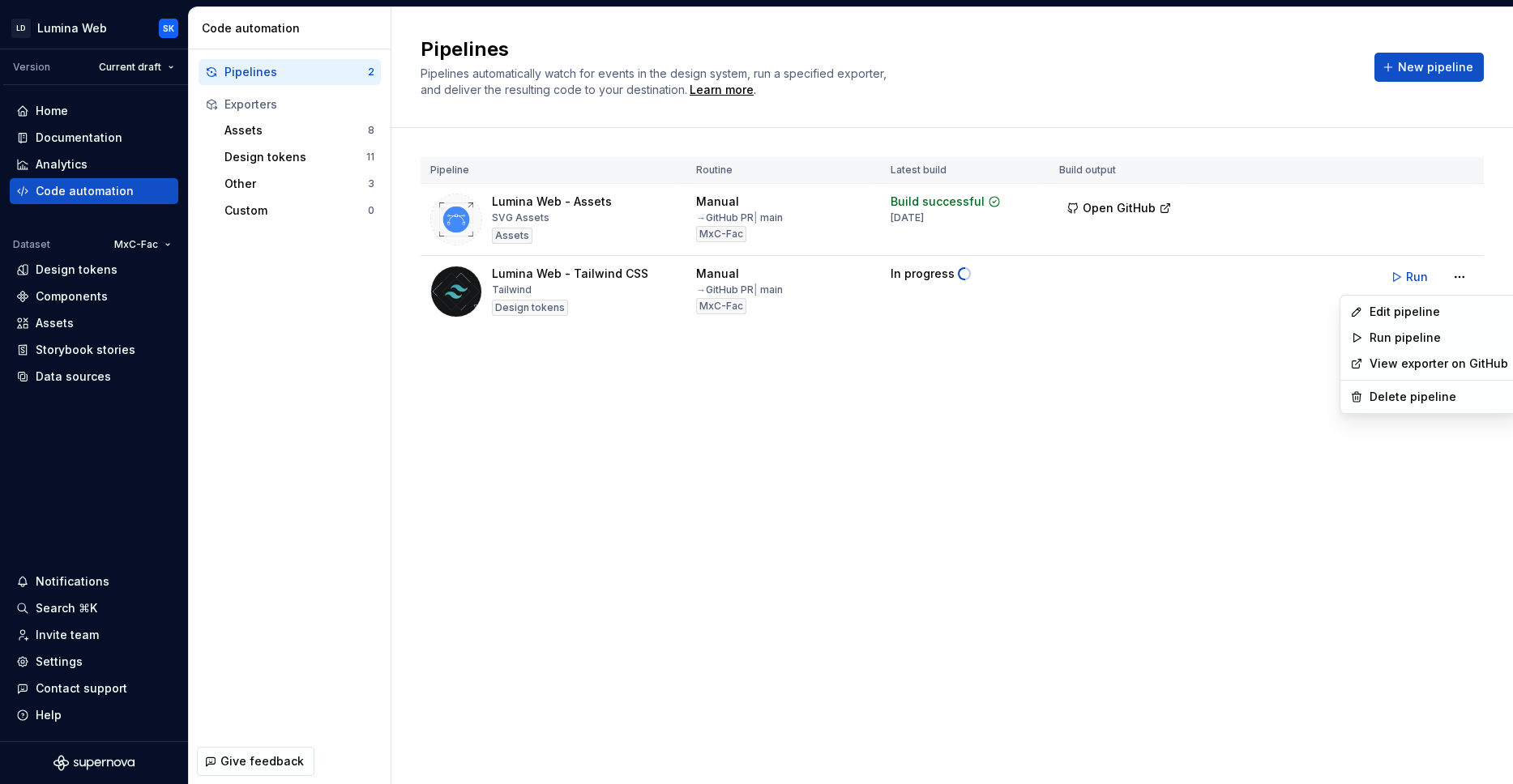
click at [1133, 406] on html "LD Lumina Web SK Version Current draft Home Documentation Analytics Code automa…" at bounding box center [756, 392] width 1513 height 784
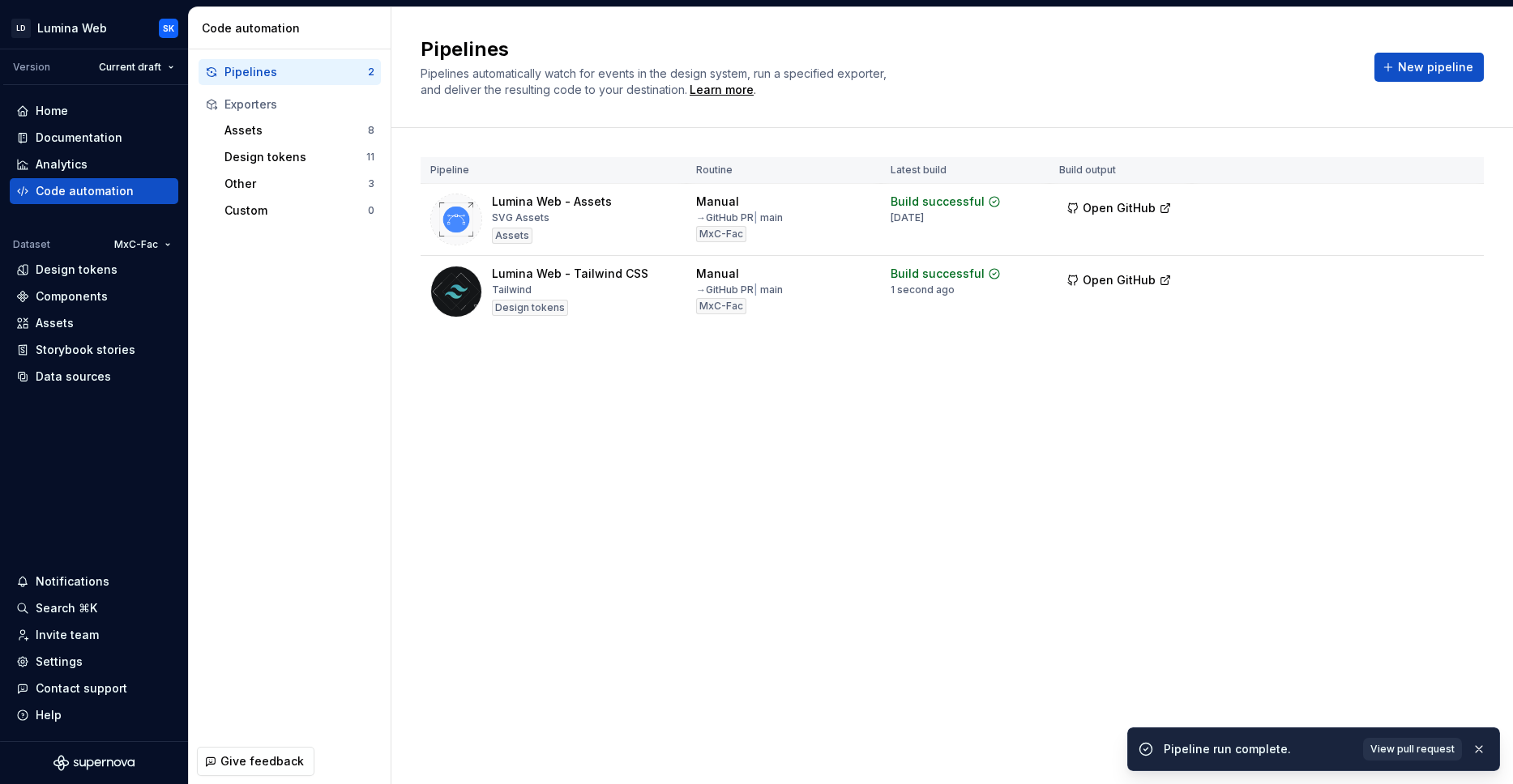
click at [1474, 746] on button "button" at bounding box center [1478, 748] width 21 height 22
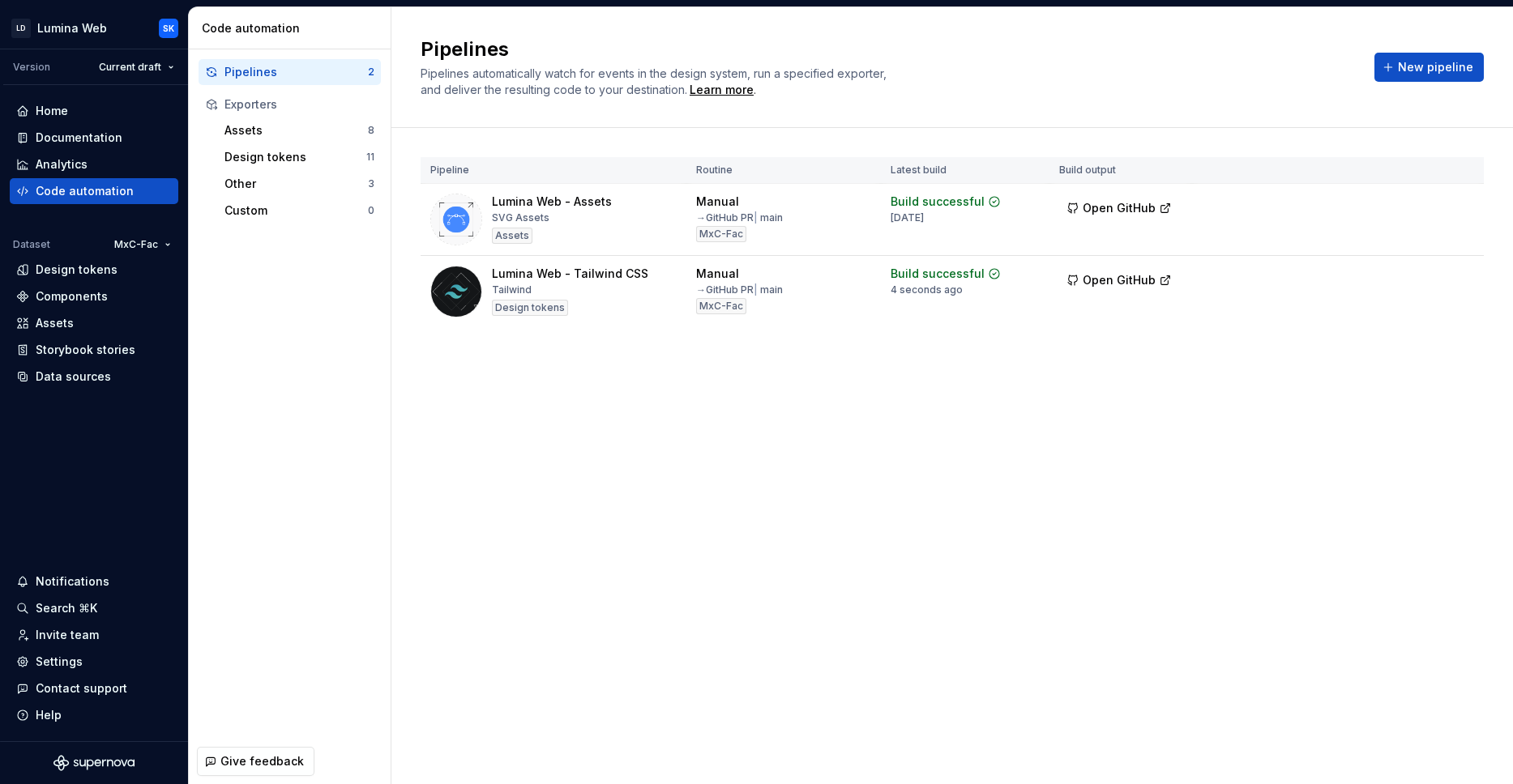
click at [1111, 434] on div "Pipelines Pipelines automatically watch for events in the design system, run a …" at bounding box center [952, 396] width 1122 height 777
